Goal: Task Accomplishment & Management: Manage account settings

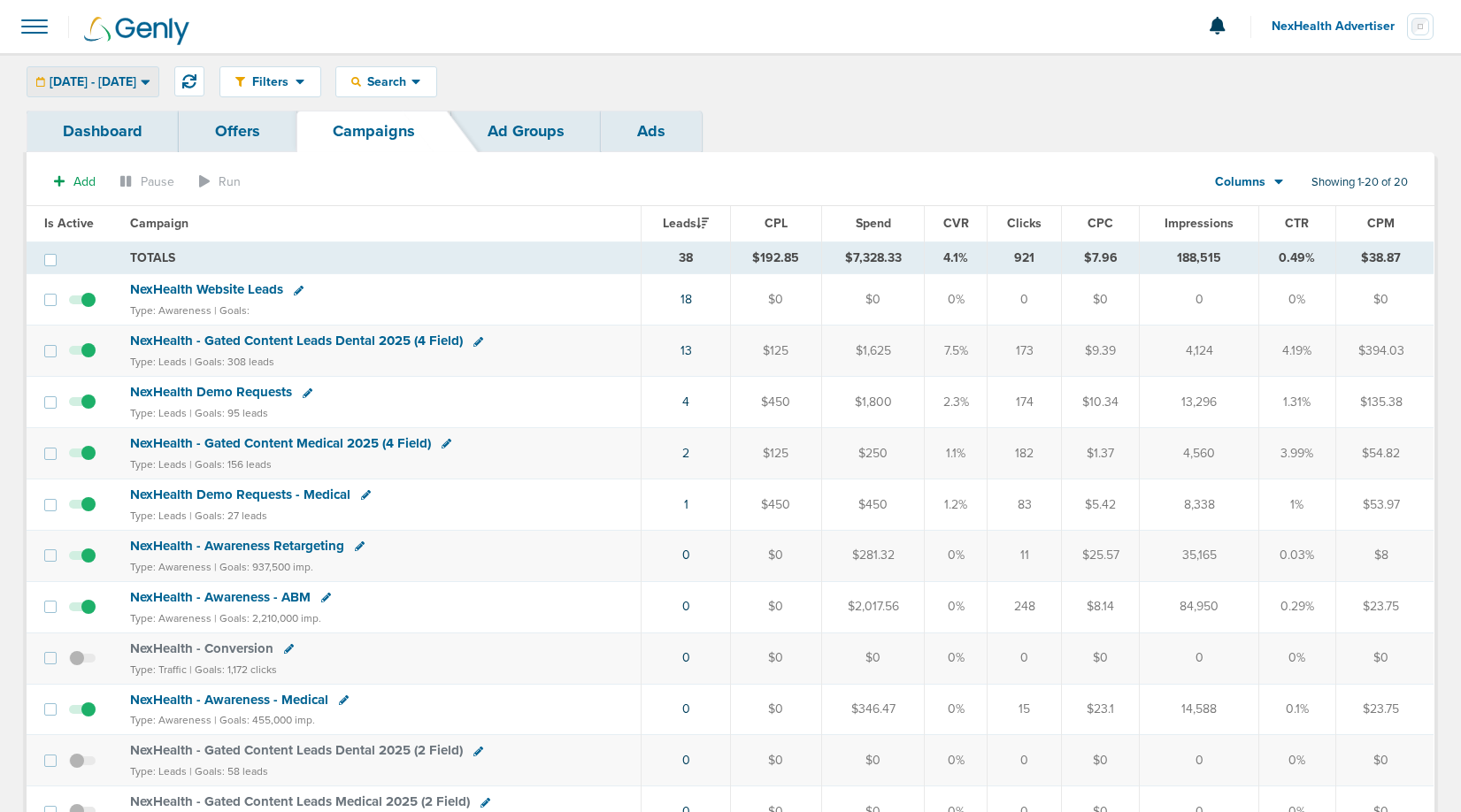
click at [136, 81] on span "[DATE] - [DATE]" at bounding box center [92, 82] width 87 height 13
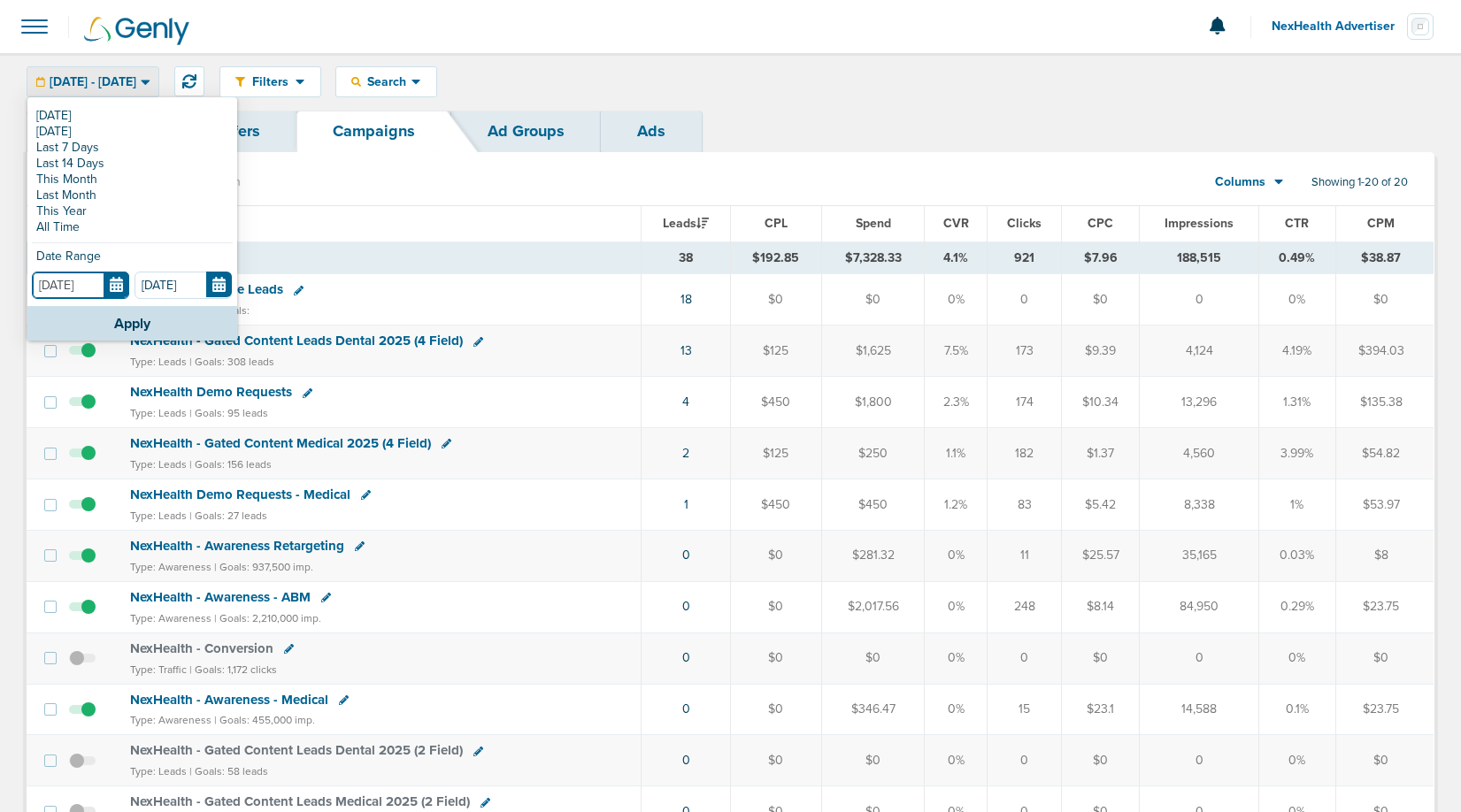
click at [117, 278] on input "[DATE]" at bounding box center [81, 286] width 97 height 27
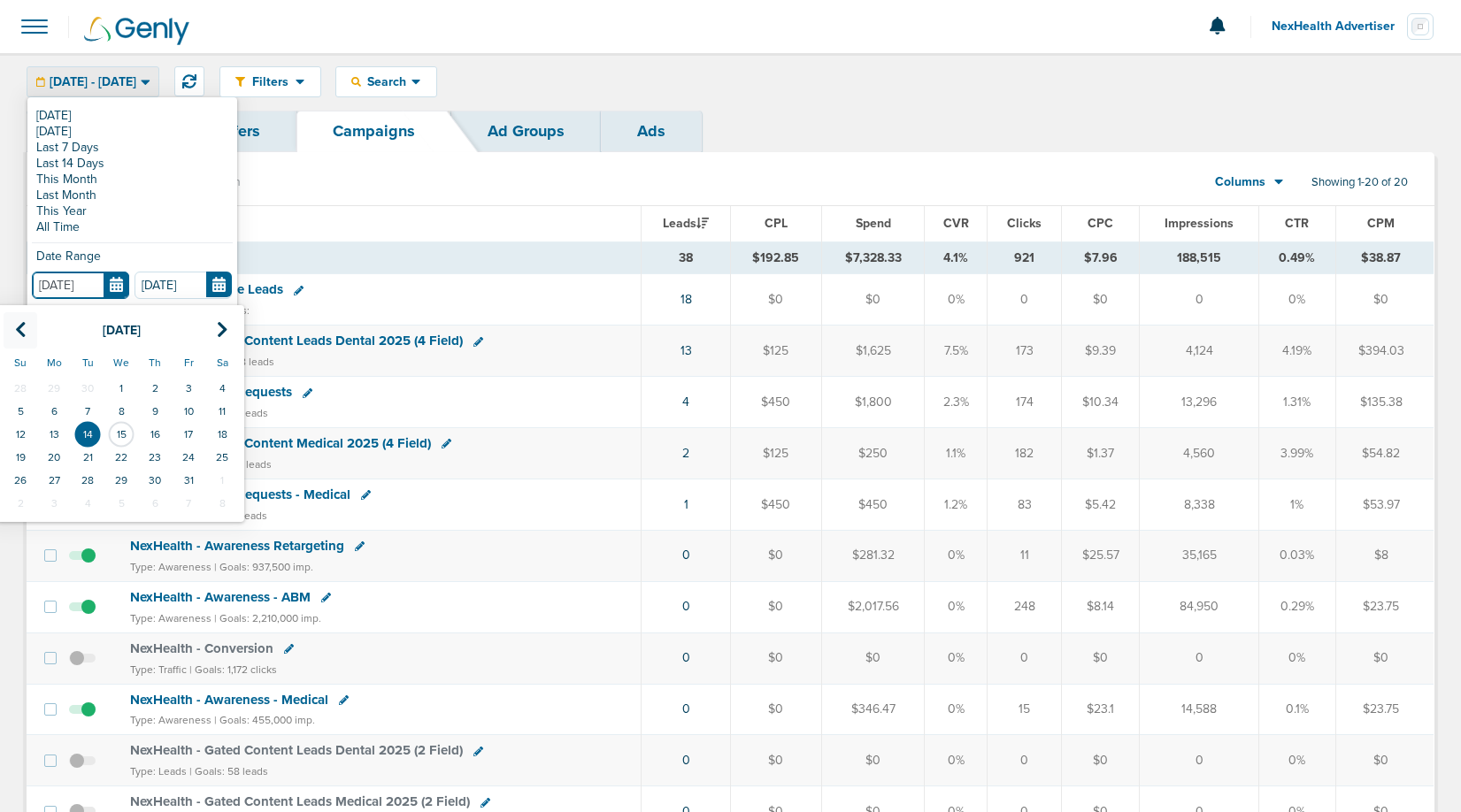
click at [20, 326] on icon at bounding box center [20, 330] width 12 height 17
click at [22, 381] on td "1" at bounding box center [20, 388] width 34 height 23
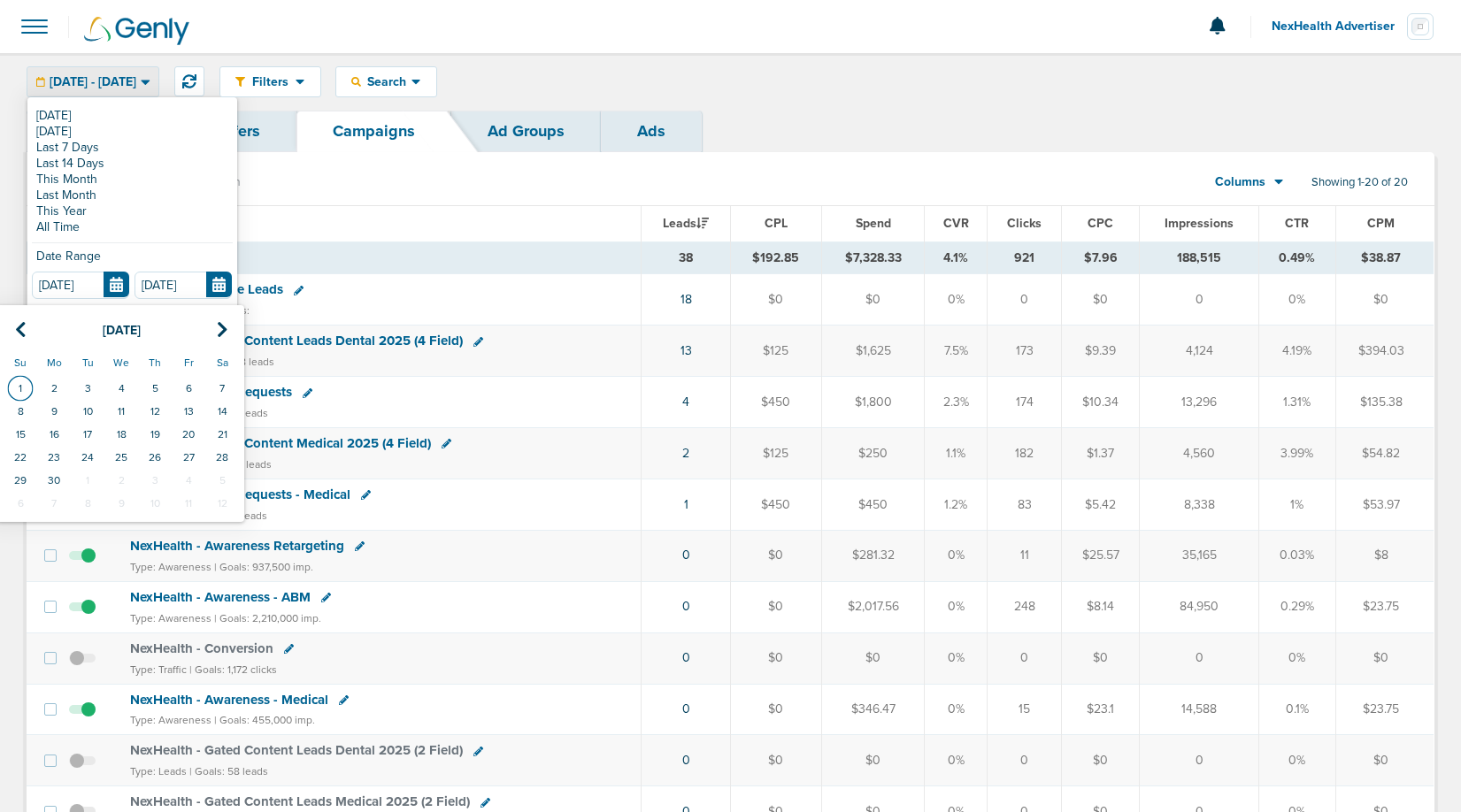
type input "[DATE]"
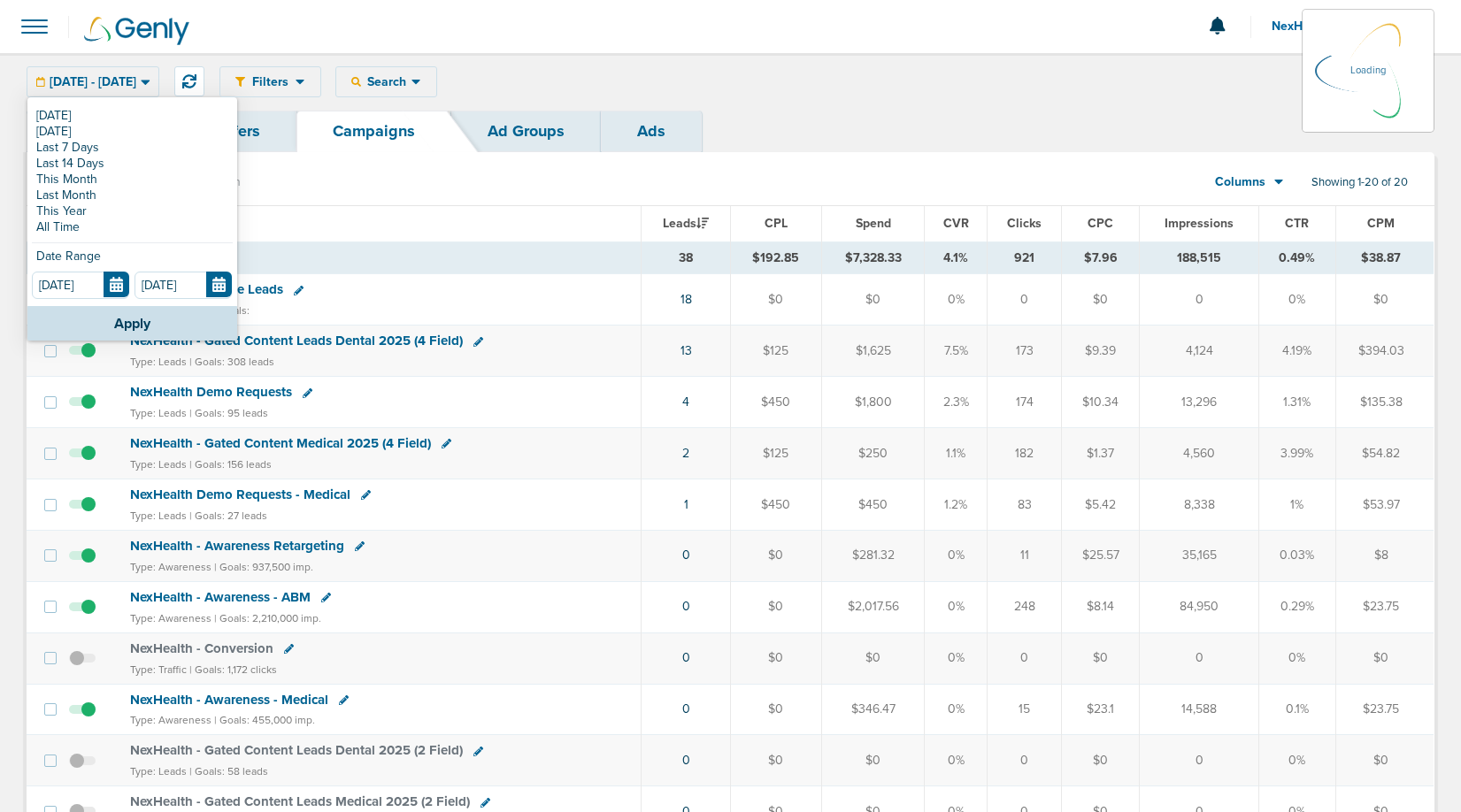
click at [89, 327] on td at bounding box center [88, 352] width 64 height 51
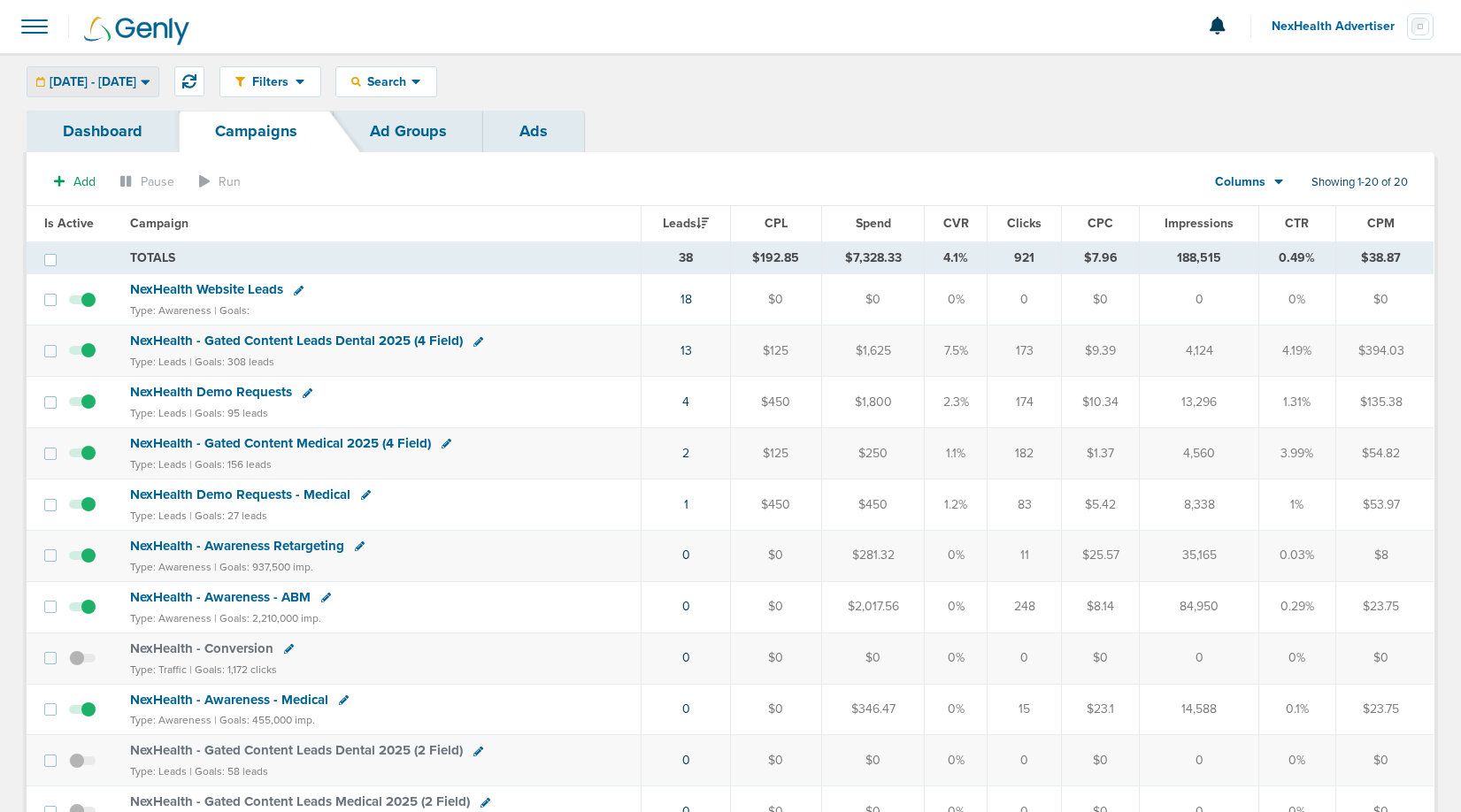
click at [87, 138] on link "Dashboard" at bounding box center [103, 131] width 152 height 41
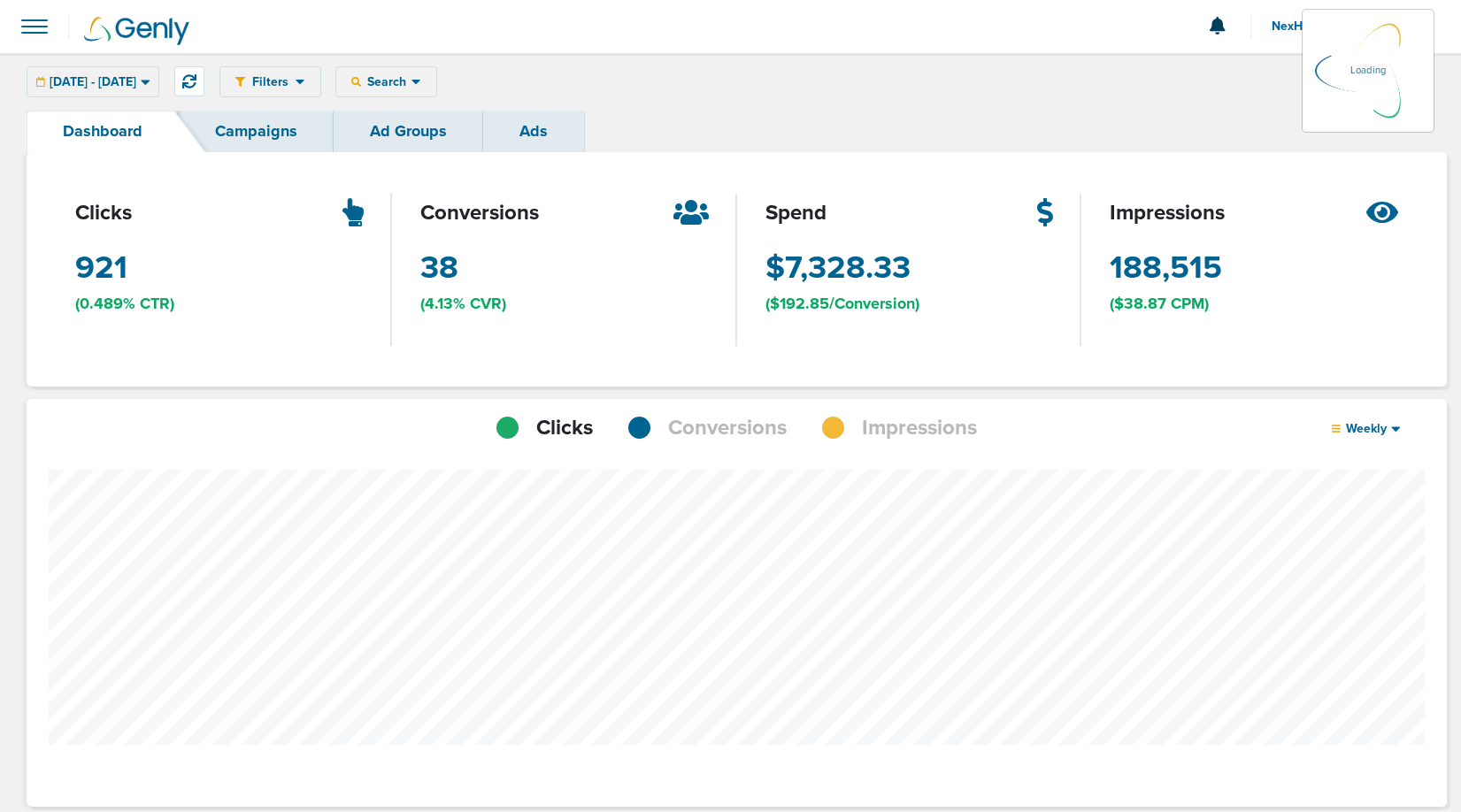
scroll to position [1378, 1408]
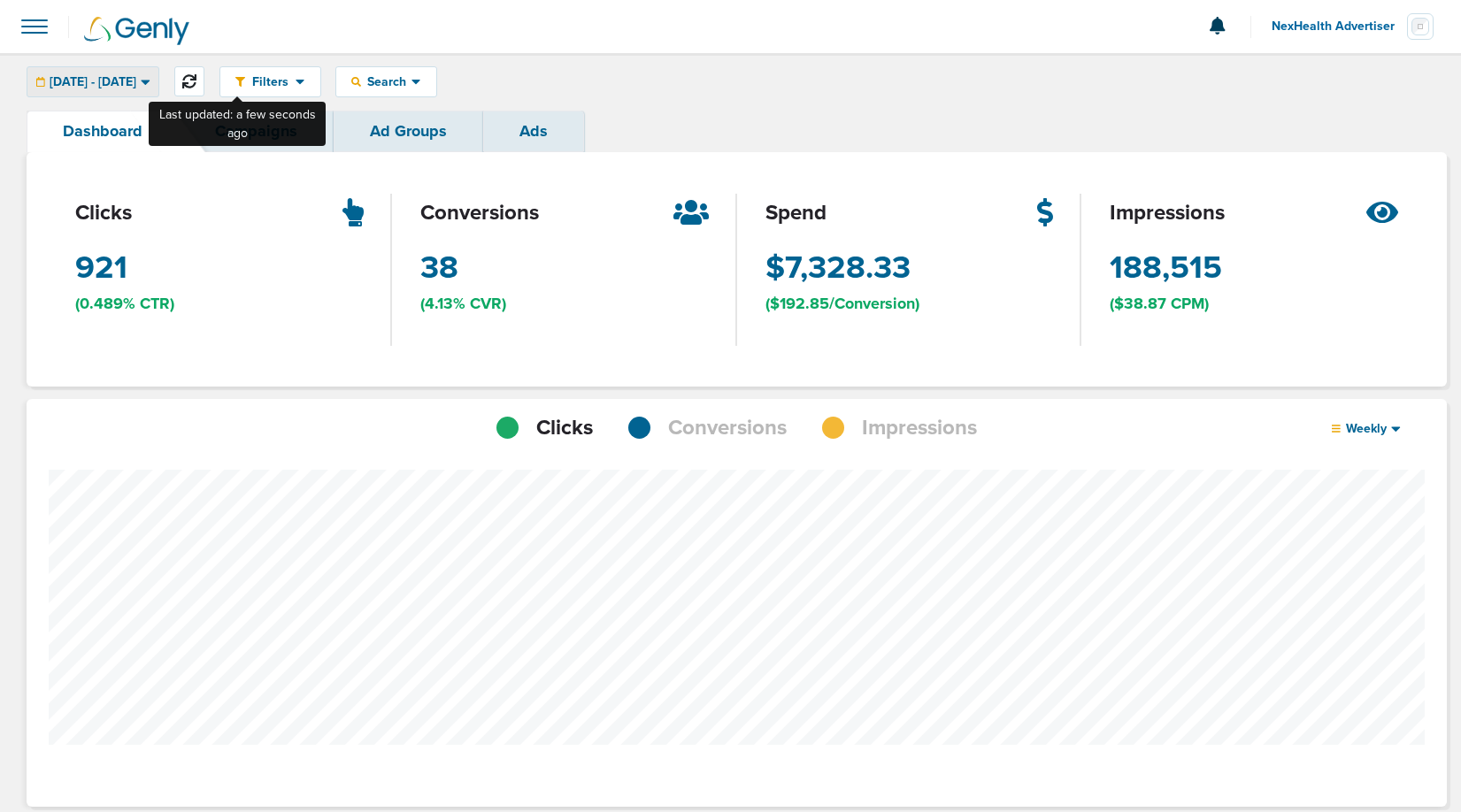
click at [204, 90] on button at bounding box center [189, 81] width 30 height 30
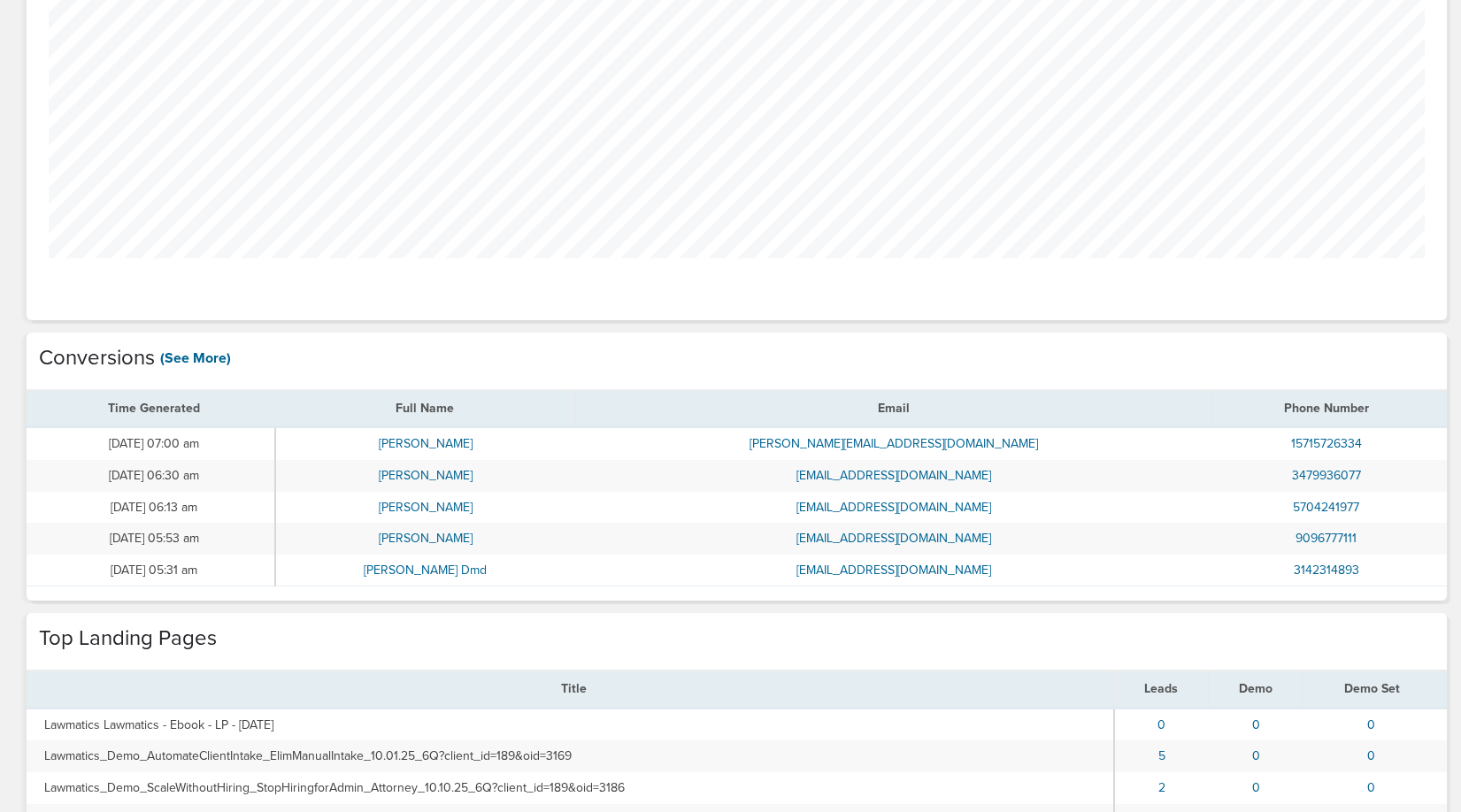
scroll to position [767, 0]
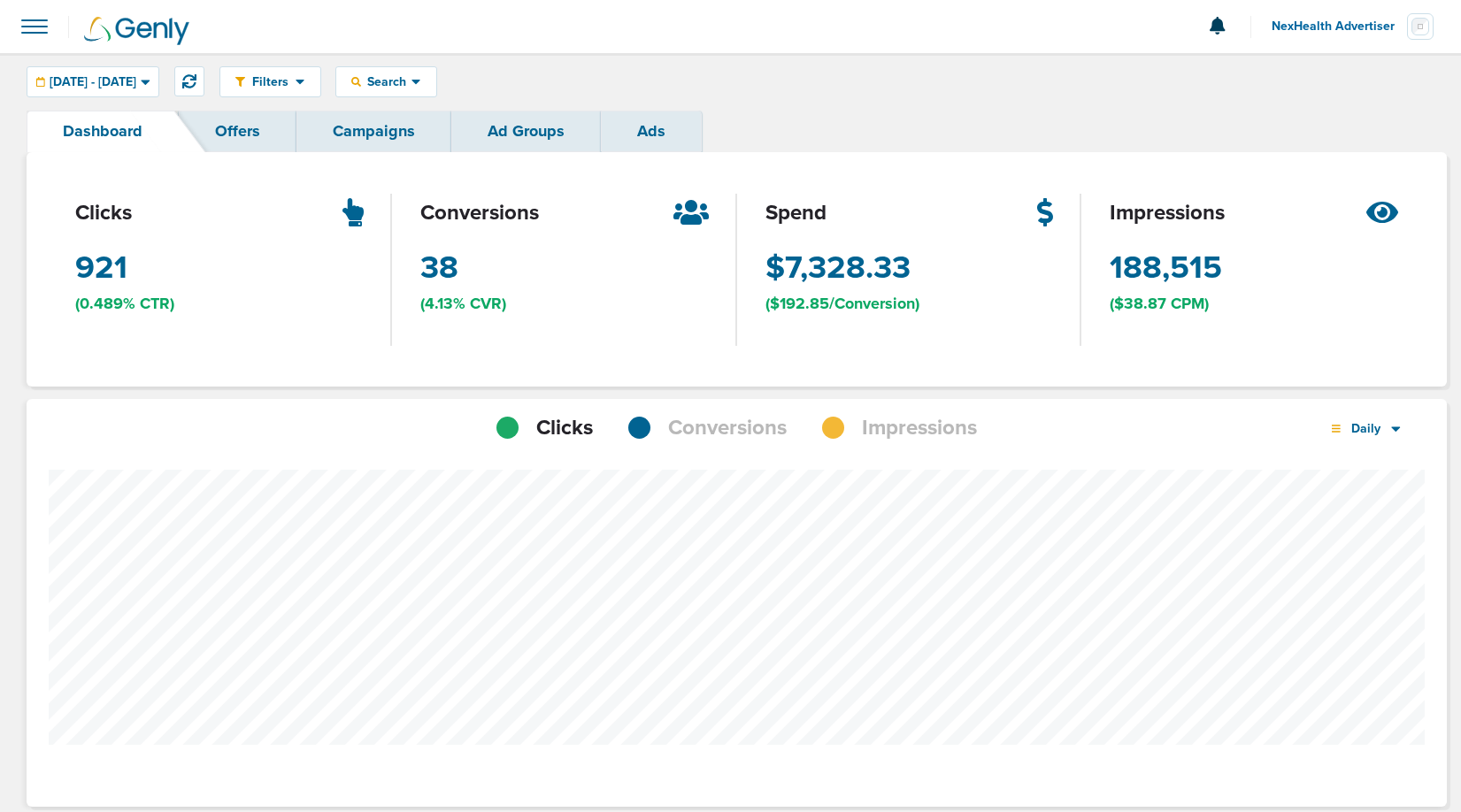
click at [736, 419] on span "Conversions" at bounding box center [728, 428] width 119 height 30
click at [421, 82] on icon at bounding box center [416, 81] width 10 height 15
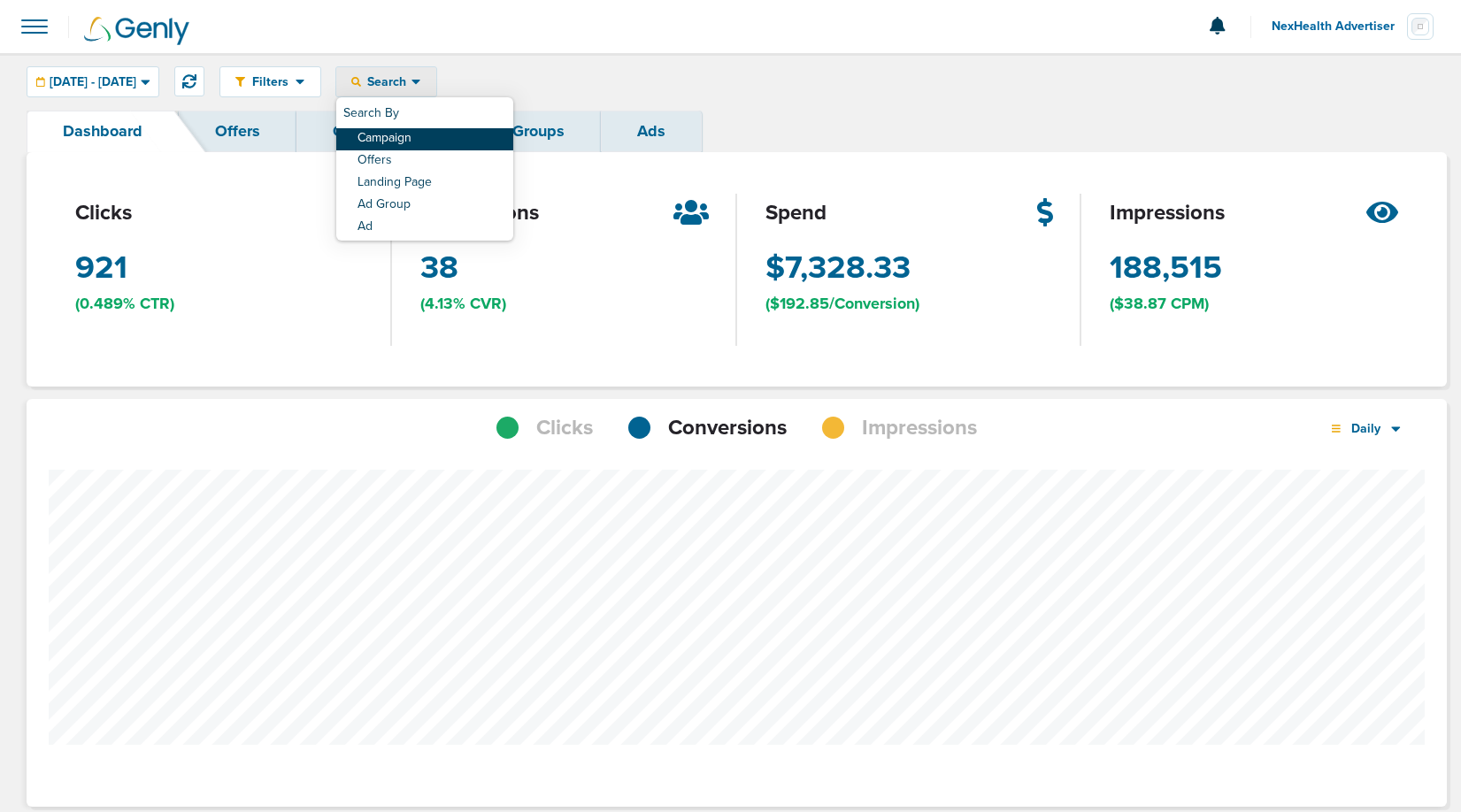
click at [449, 133] on link "Campaign" at bounding box center [424, 139] width 177 height 22
select select "cmpName"
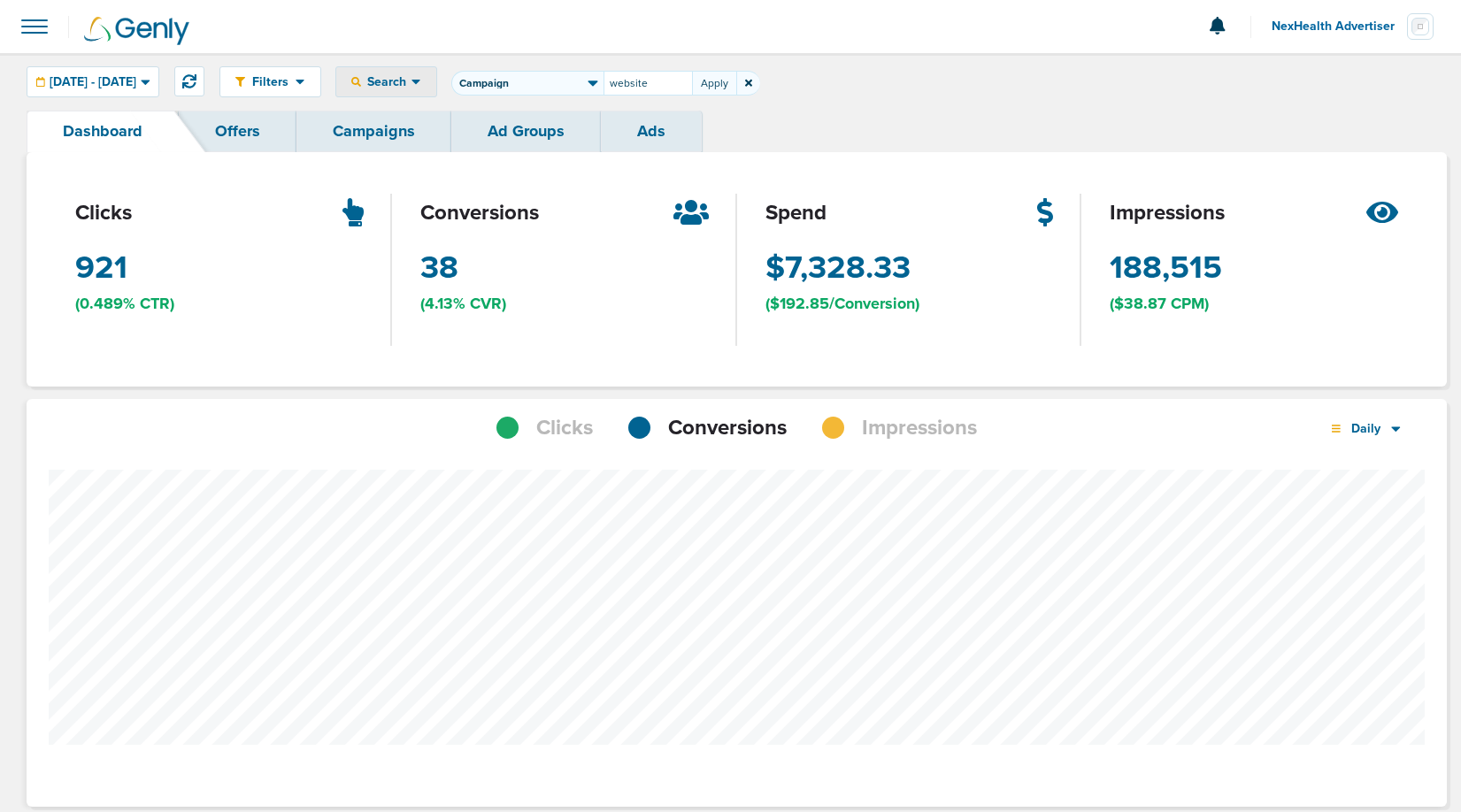
type input "website"
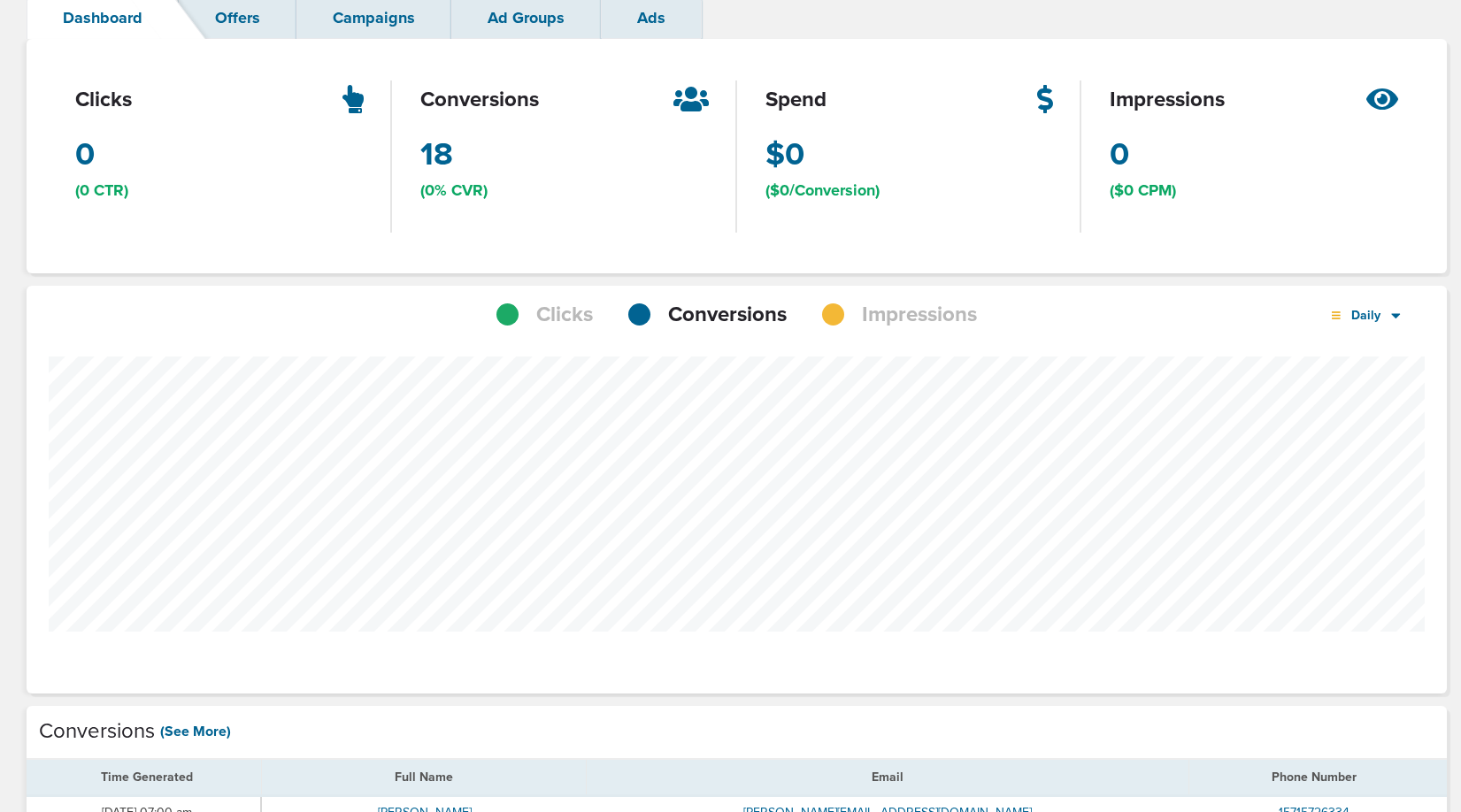
scroll to position [115, 0]
click at [1381, 314] on span "Daily" at bounding box center [1366, 313] width 51 height 15
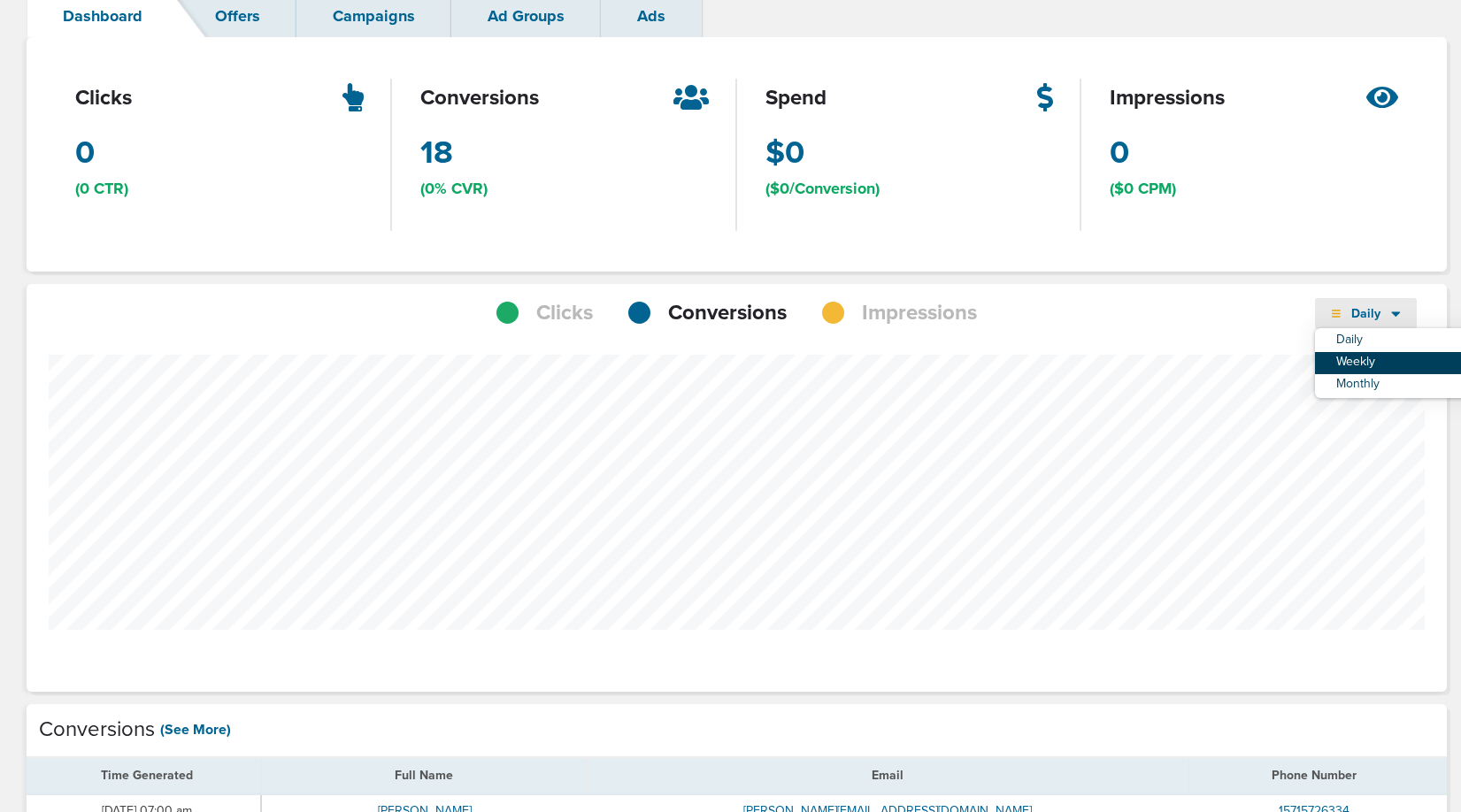
click at [1367, 360] on link "Weekly" at bounding box center [1402, 363] width 177 height 22
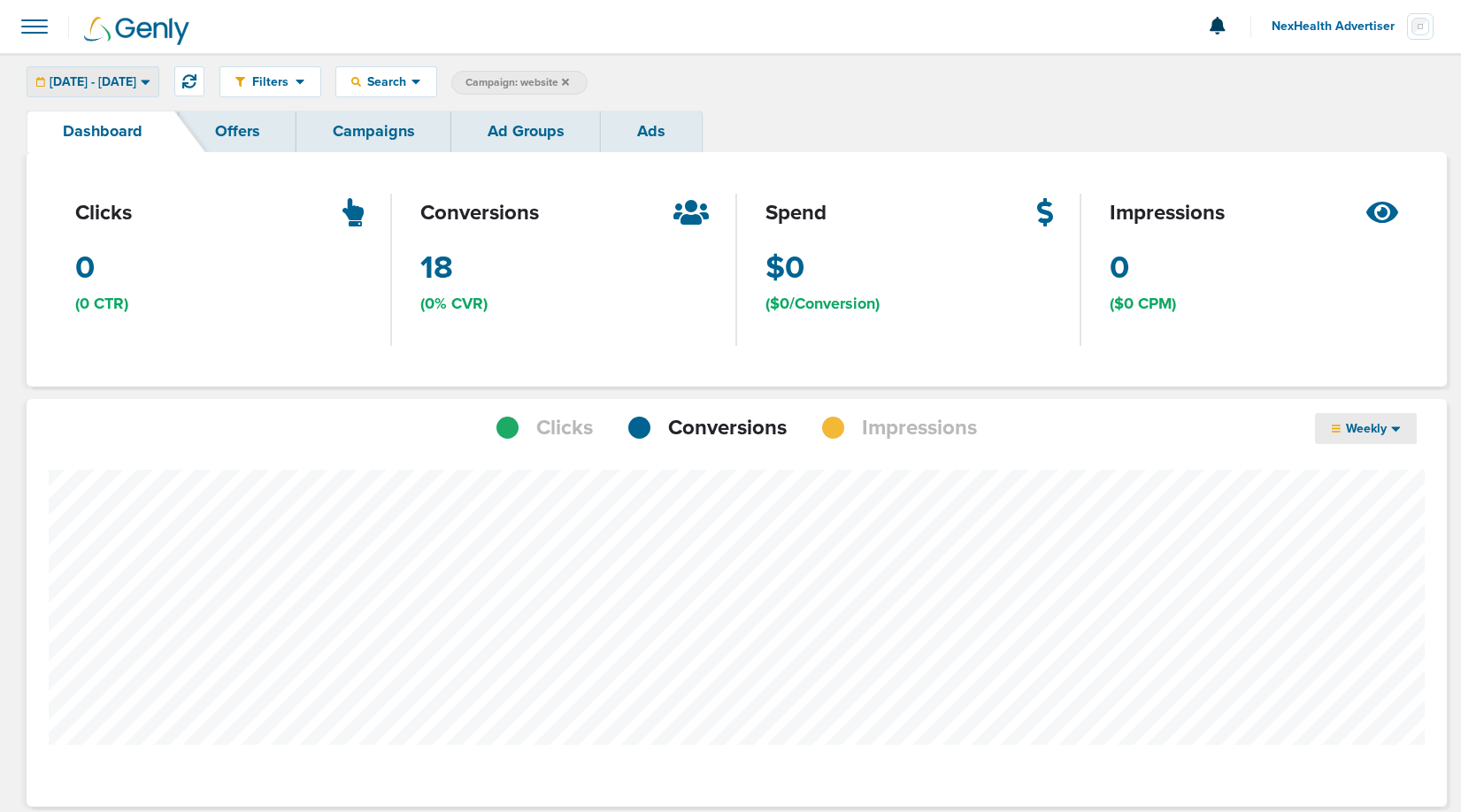
click at [145, 70] on div "[DATE] - [DATE]" at bounding box center [92, 81] width 131 height 29
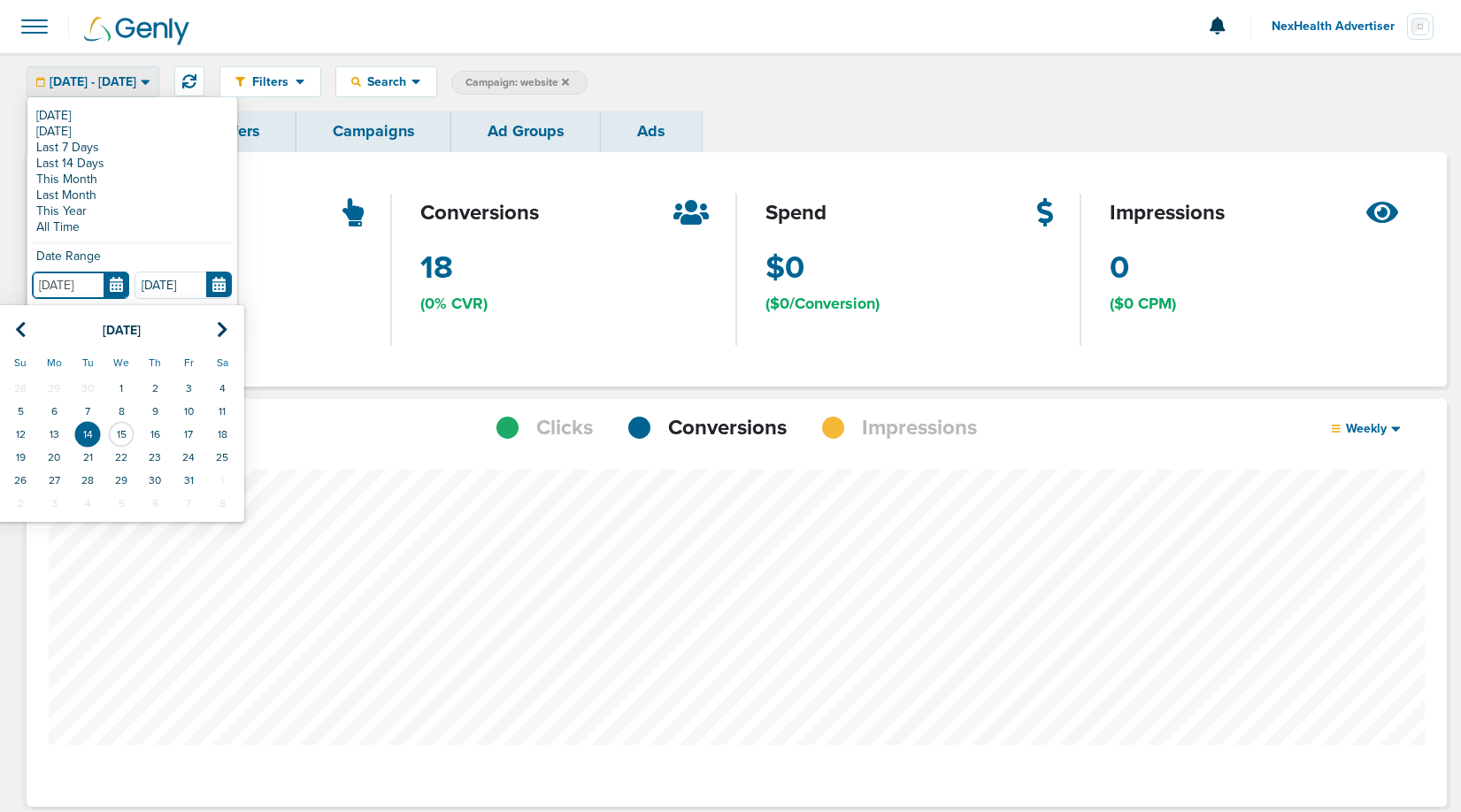
click at [124, 293] on input "[DATE]" at bounding box center [81, 286] width 97 height 27
click at [22, 328] on icon at bounding box center [20, 330] width 12 height 17
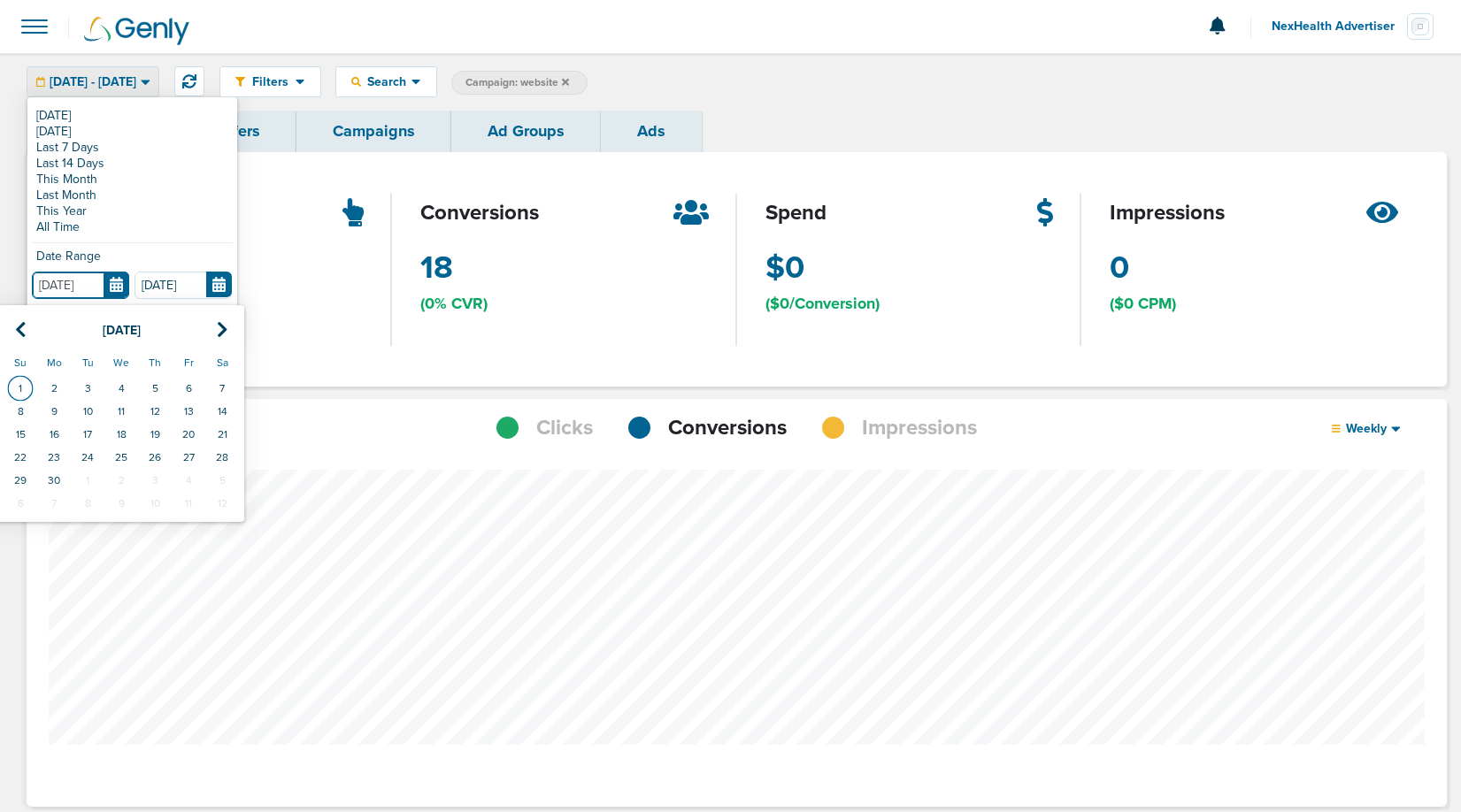
click at [23, 380] on td "1" at bounding box center [20, 388] width 34 height 23
type input "[DATE]"
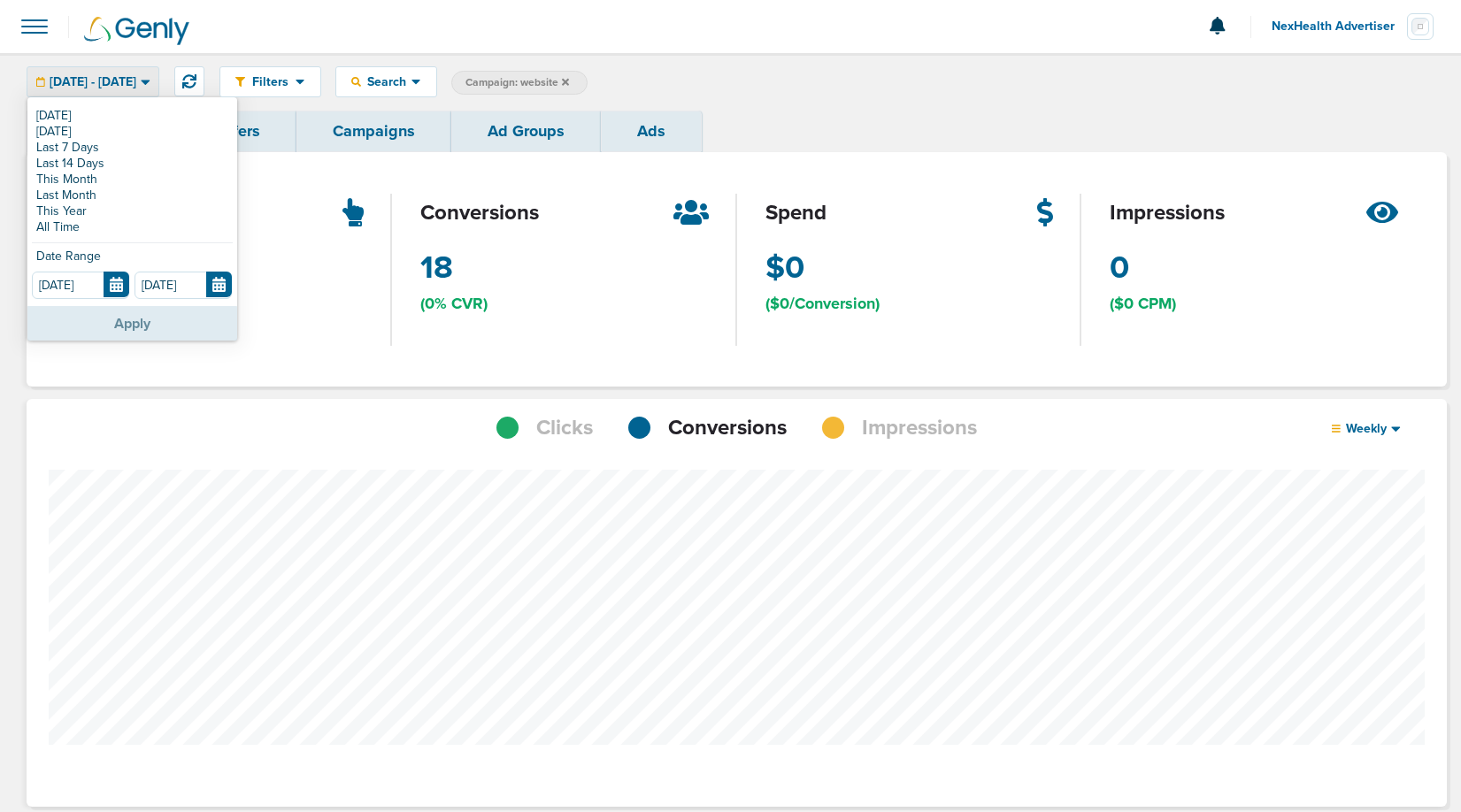
click at [114, 322] on button "Apply" at bounding box center [132, 323] width 210 height 35
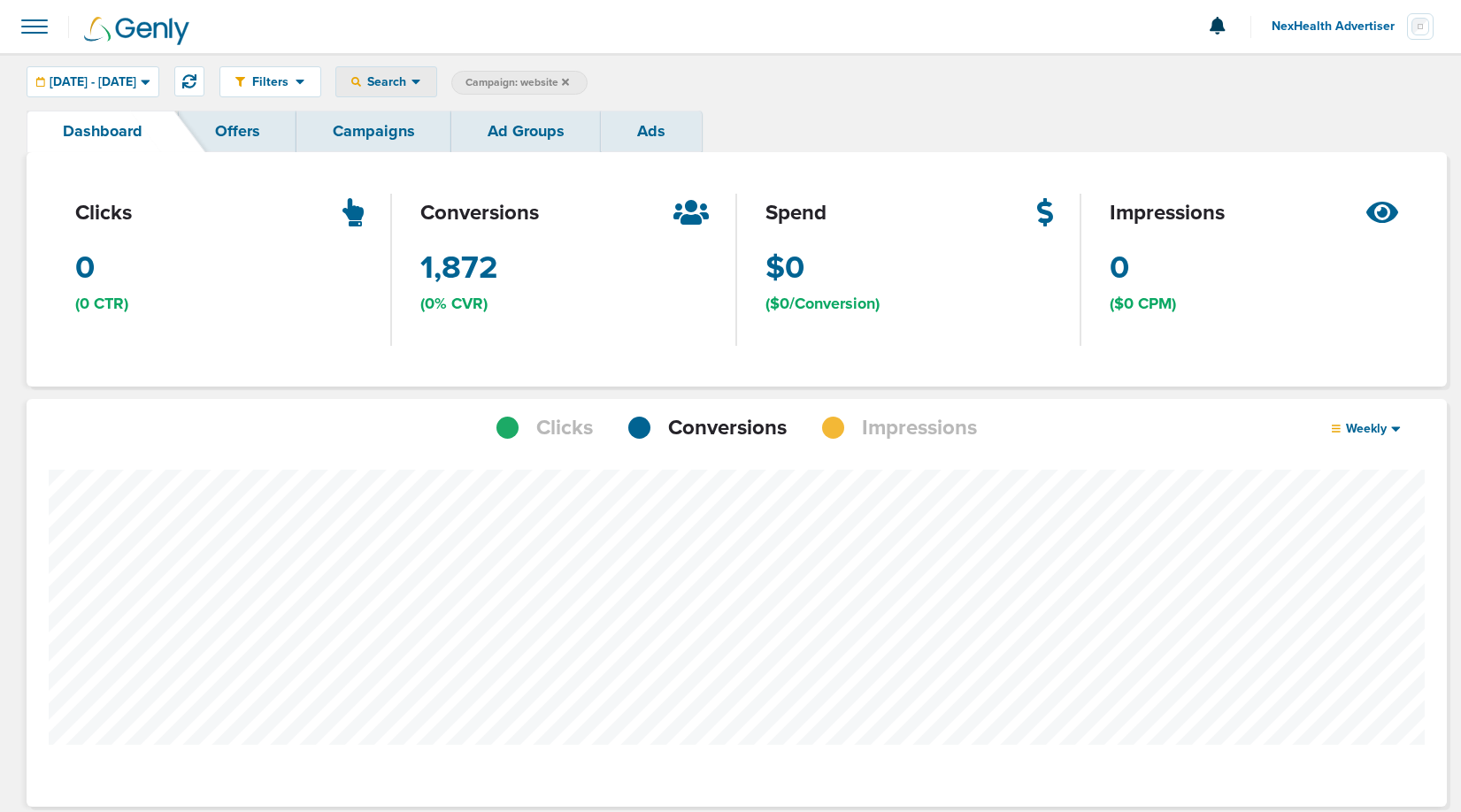
click at [436, 90] on div "Search" at bounding box center [385, 81] width 100 height 29
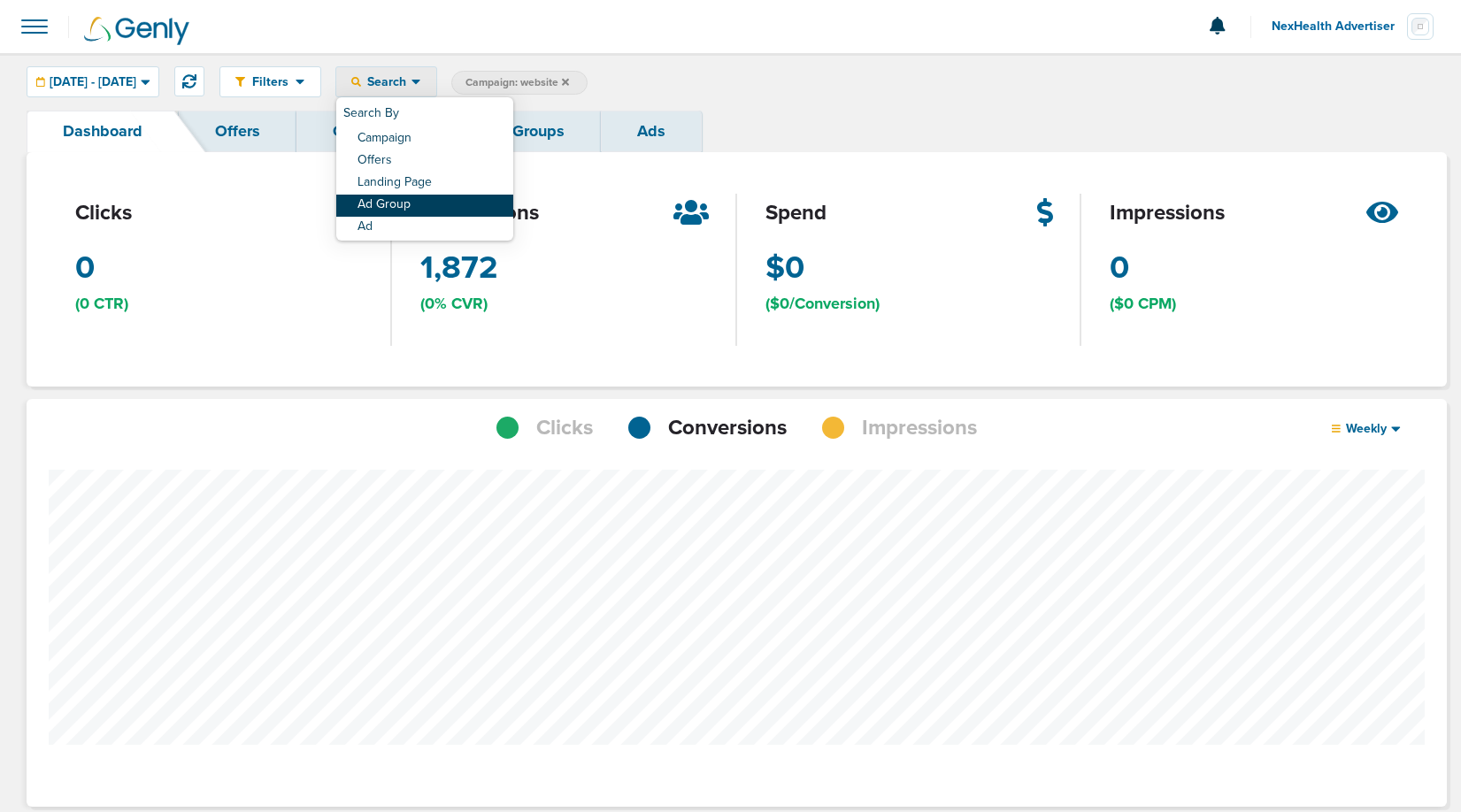
click at [457, 209] on link "Ad Group" at bounding box center [424, 206] width 177 height 22
select select "adGroupName"
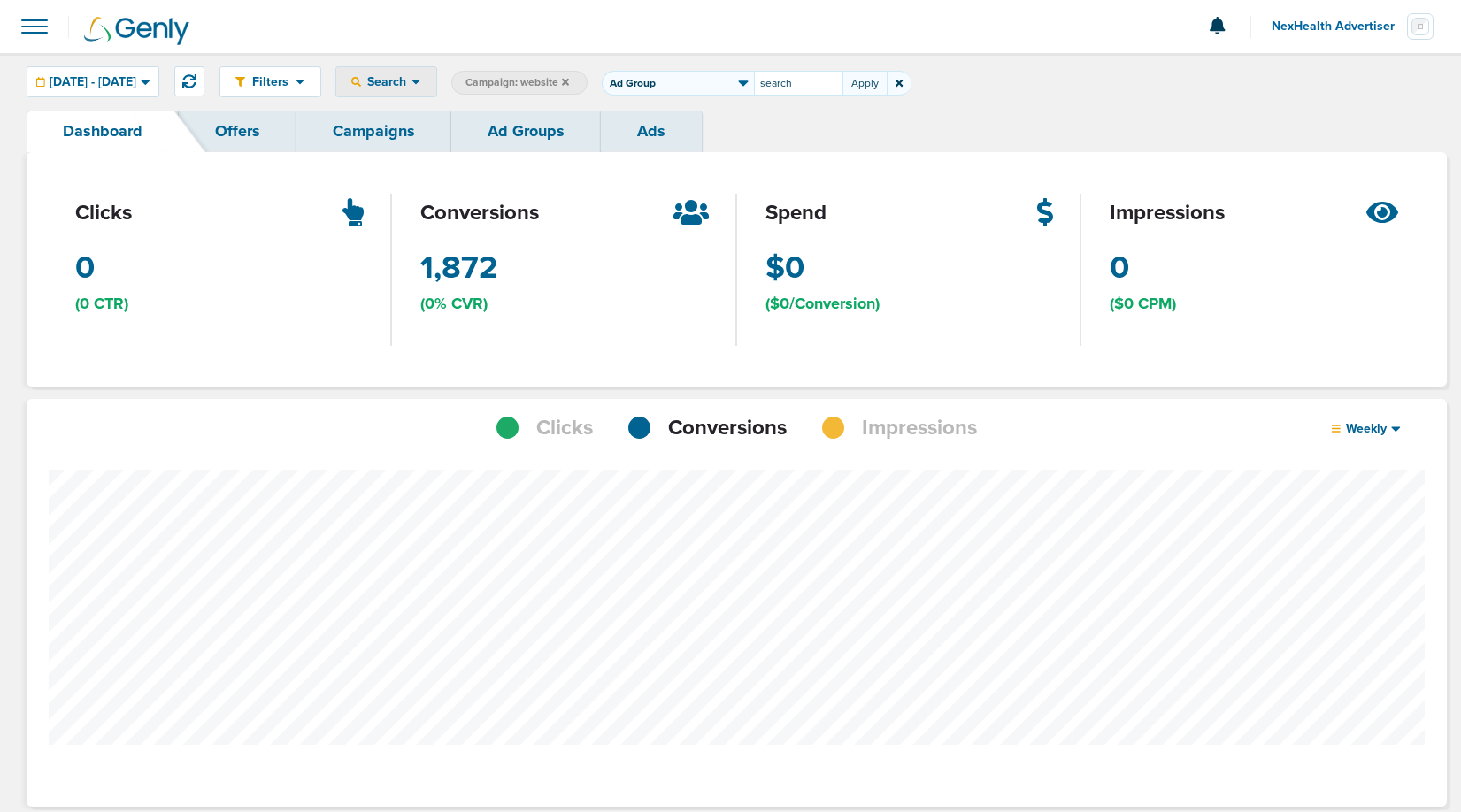
type input "search"
click at [710, 83] on span "Ad Group: search" at bounding box center [663, 82] width 94 height 15
select select "adGroupName"
click at [842, 92] on input "search" at bounding box center [797, 82] width 89 height 25
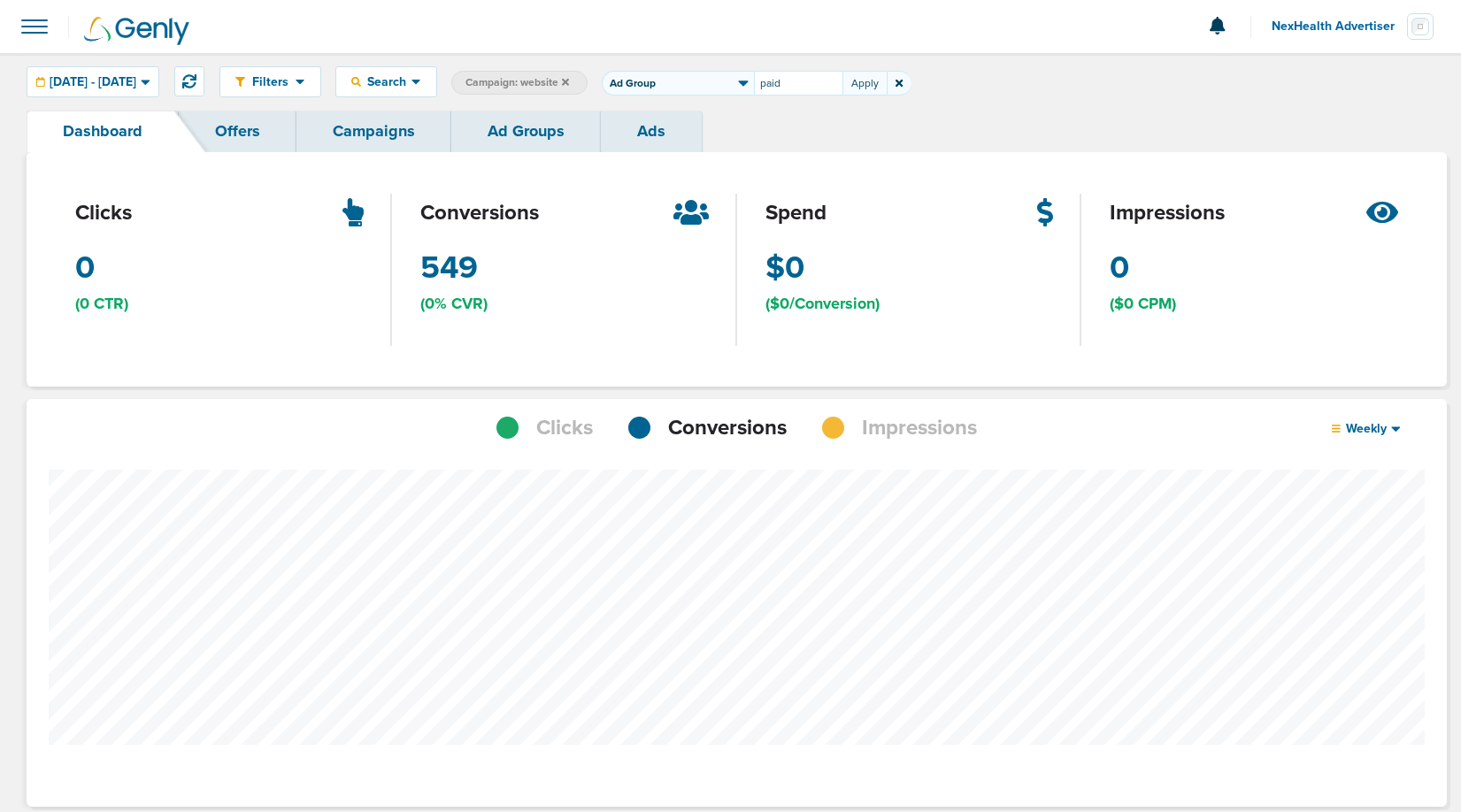
type input "paid"
click at [699, 76] on span "Ad Group: paid" at bounding box center [657, 82] width 83 height 15
select select "adGroupName"
click at [842, 87] on input "paid" at bounding box center [797, 82] width 89 height 25
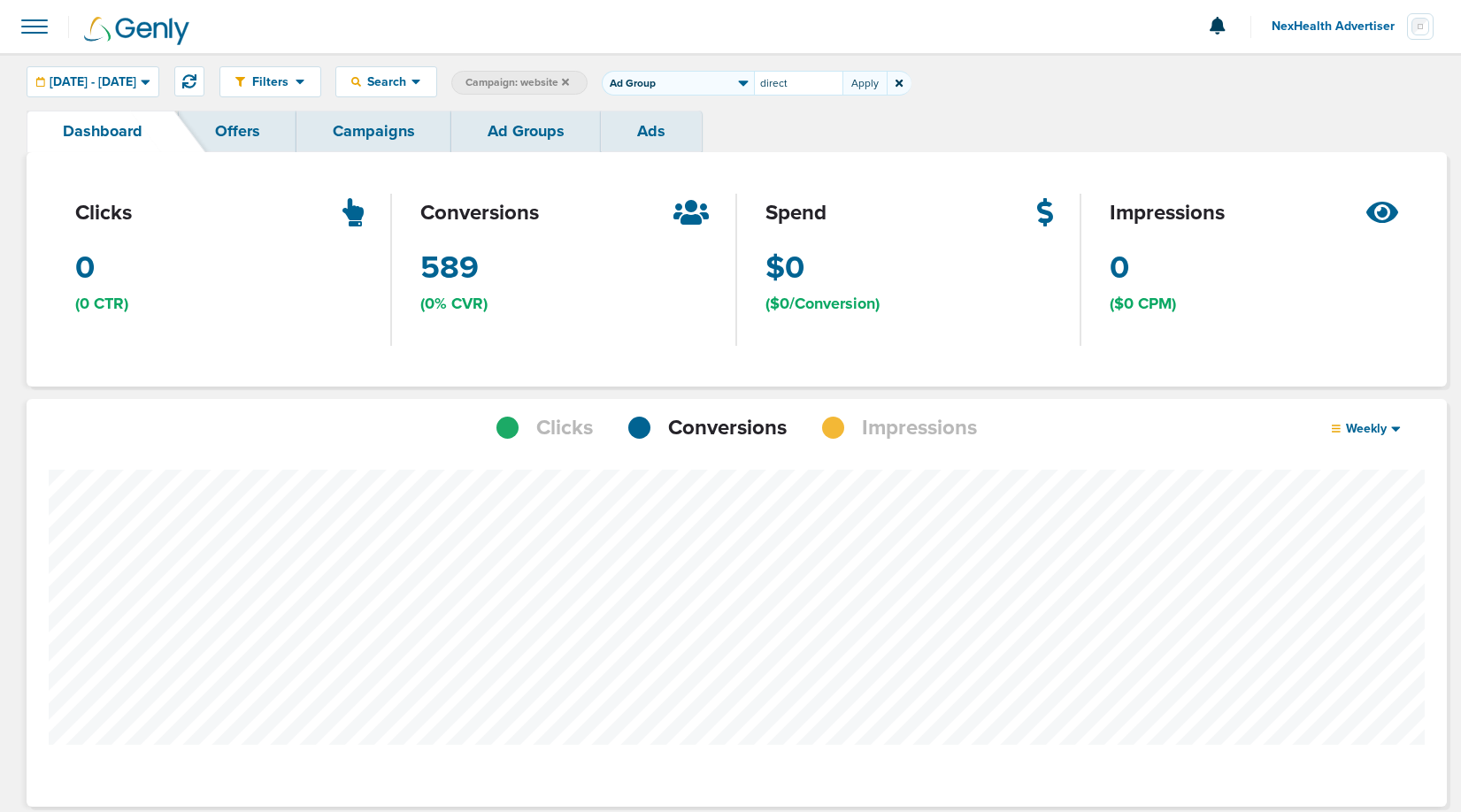
type input "direct"
click at [705, 79] on icon at bounding box center [702, 81] width 7 height 7
click at [411, 77] on span "Search" at bounding box center [385, 81] width 50 height 15
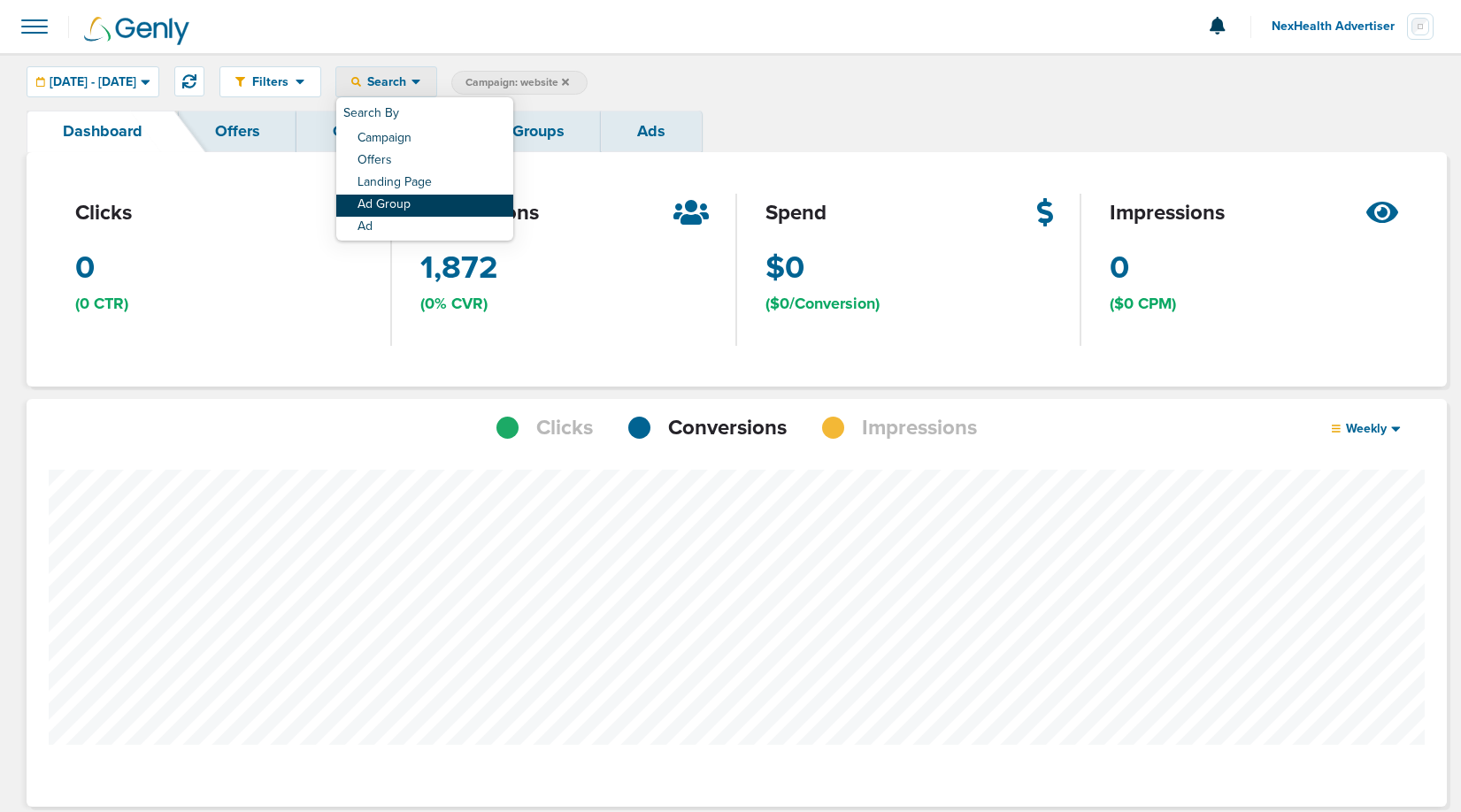
click at [463, 198] on link "Ad Group" at bounding box center [424, 206] width 177 height 22
select select "adGroupName"
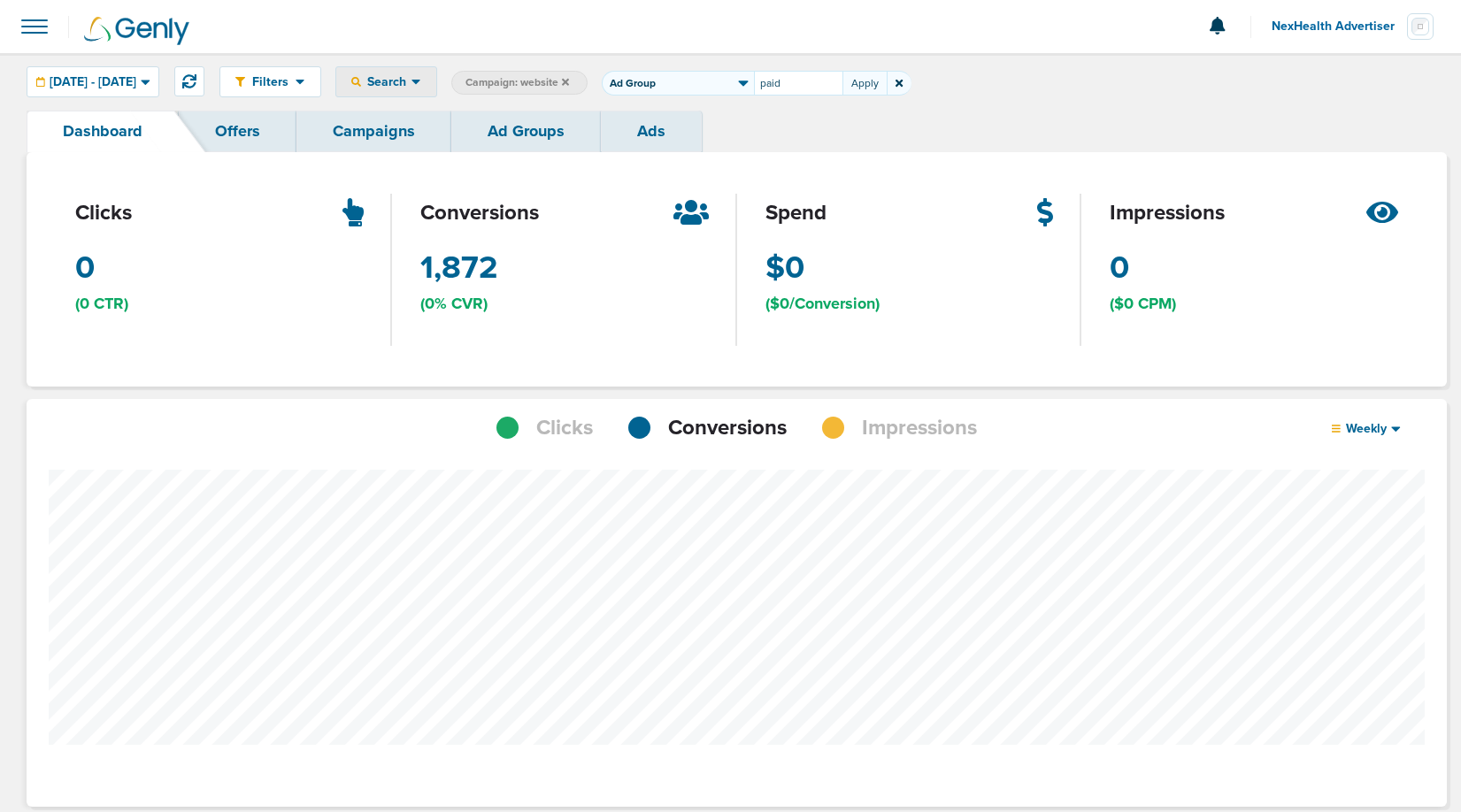
type input "paid"
click at [699, 77] on span "Ad Group: paid" at bounding box center [657, 82] width 83 height 15
select select "adGroupName"
click at [835, 82] on input "paid" at bounding box center [797, 82] width 89 height 25
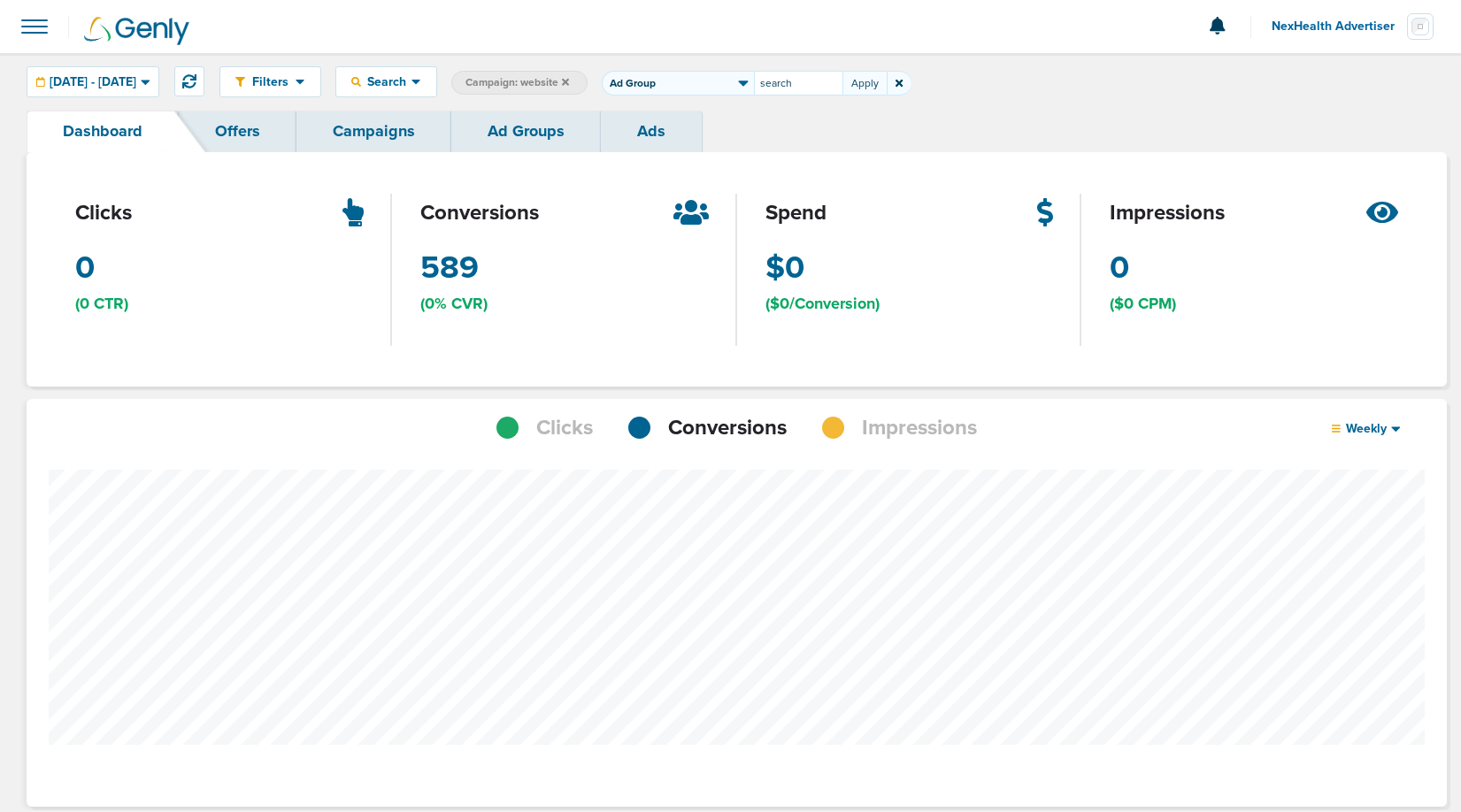
type input "search"
click at [25, 28] on span at bounding box center [34, 27] width 39 height 39
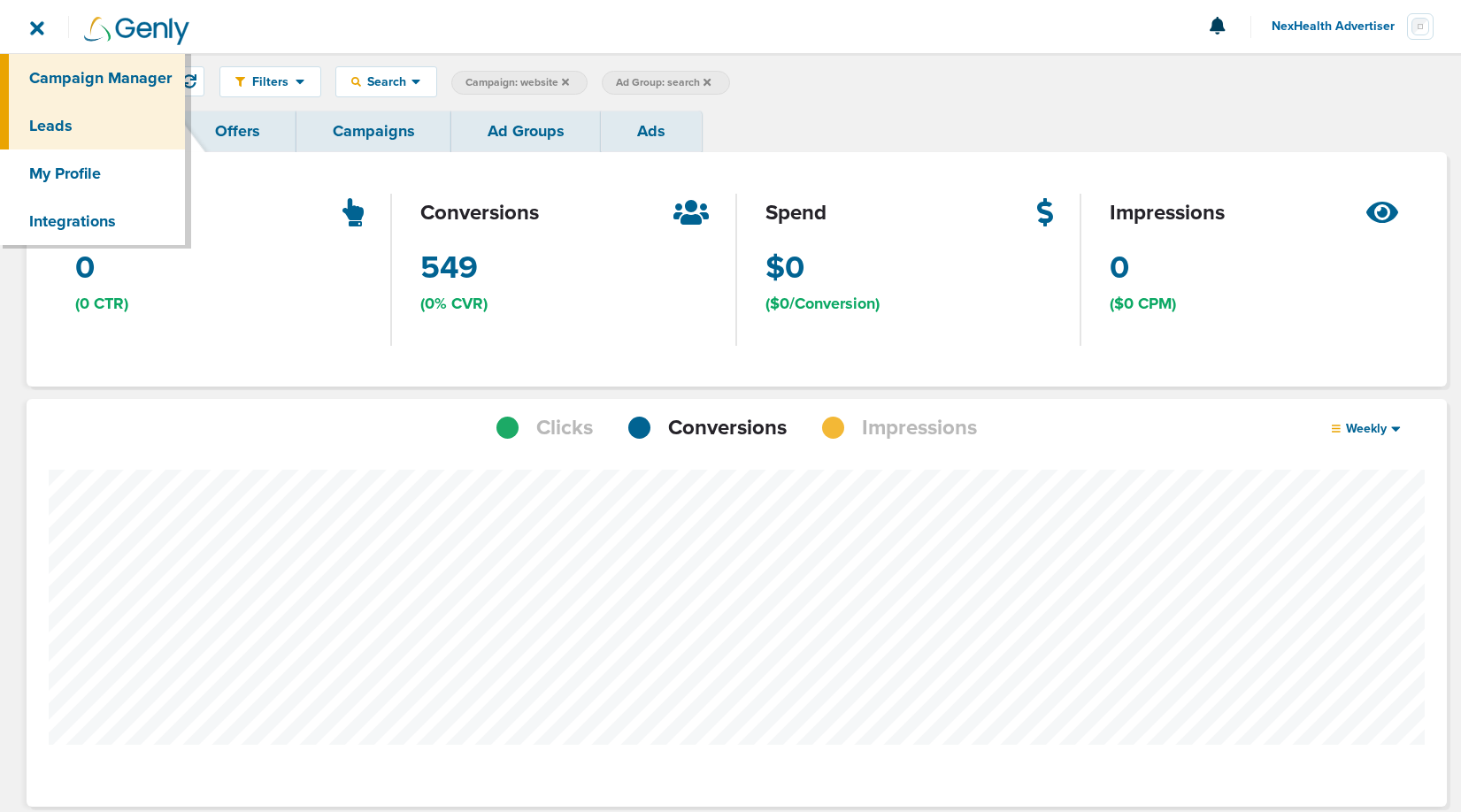
click at [63, 116] on link "Leads" at bounding box center [92, 125] width 185 height 48
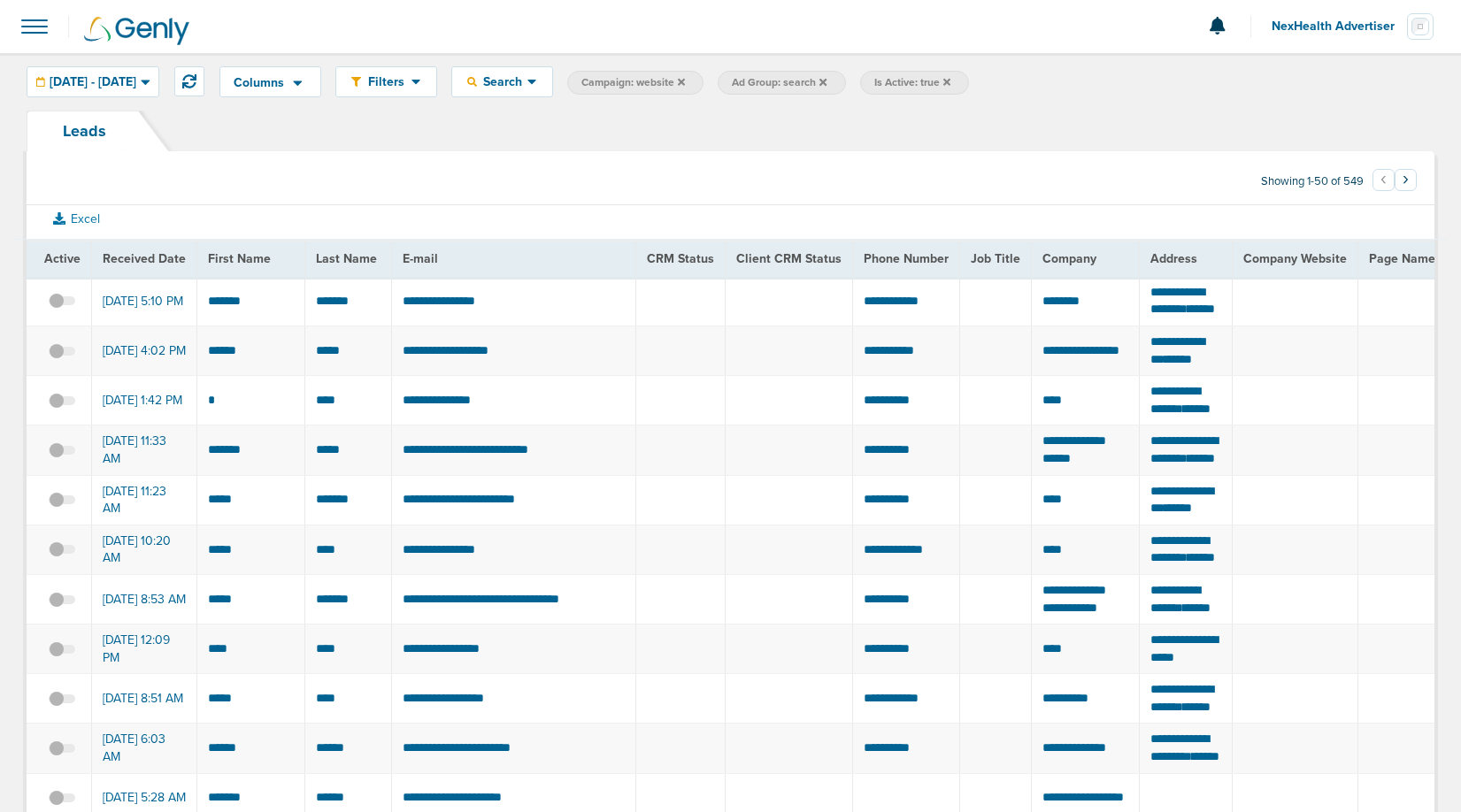
click at [1341, 33] on span "NexHealth Advertiser" at bounding box center [1339, 27] width 135 height 13
click at [1317, 75] on link "Sign Out" at bounding box center [1345, 77] width 177 height 22
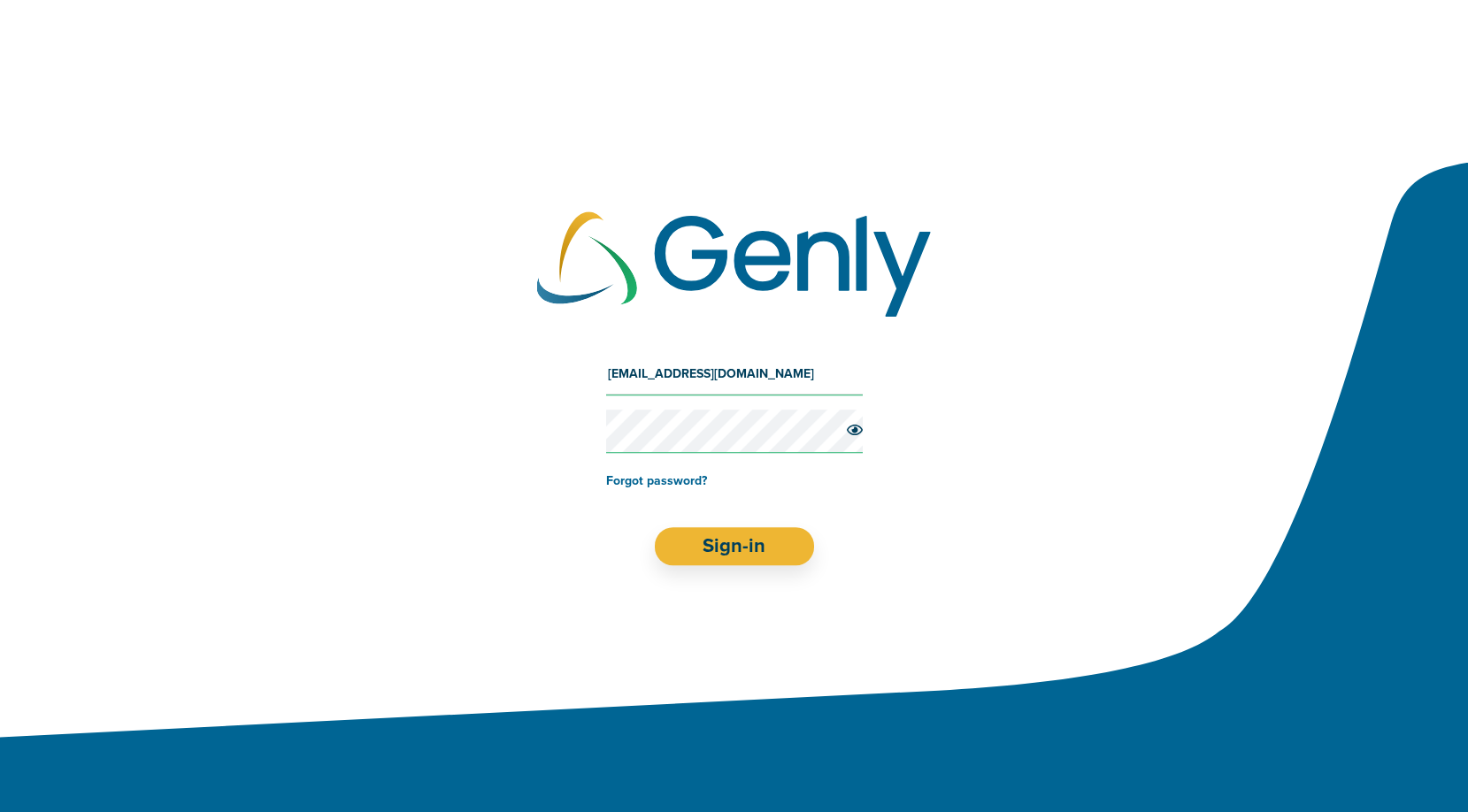
click at [715, 371] on input "oz+nexhealth@genly.com" at bounding box center [734, 374] width 256 height 42
type input "Oz@preciseos.com"
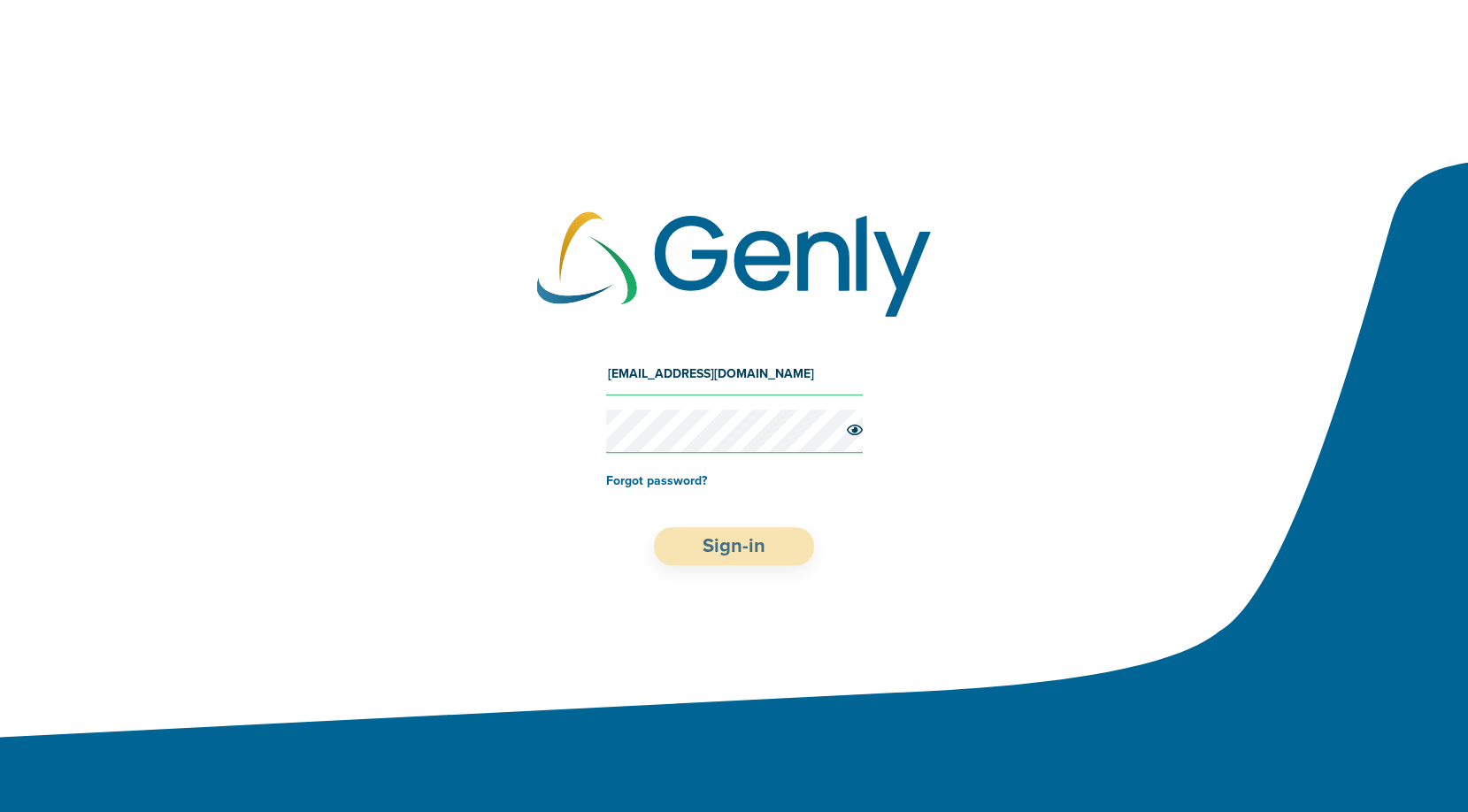
click at [753, 541] on button "Sign-in" at bounding box center [734, 547] width 160 height 38
